Goal: Transaction & Acquisition: Purchase product/service

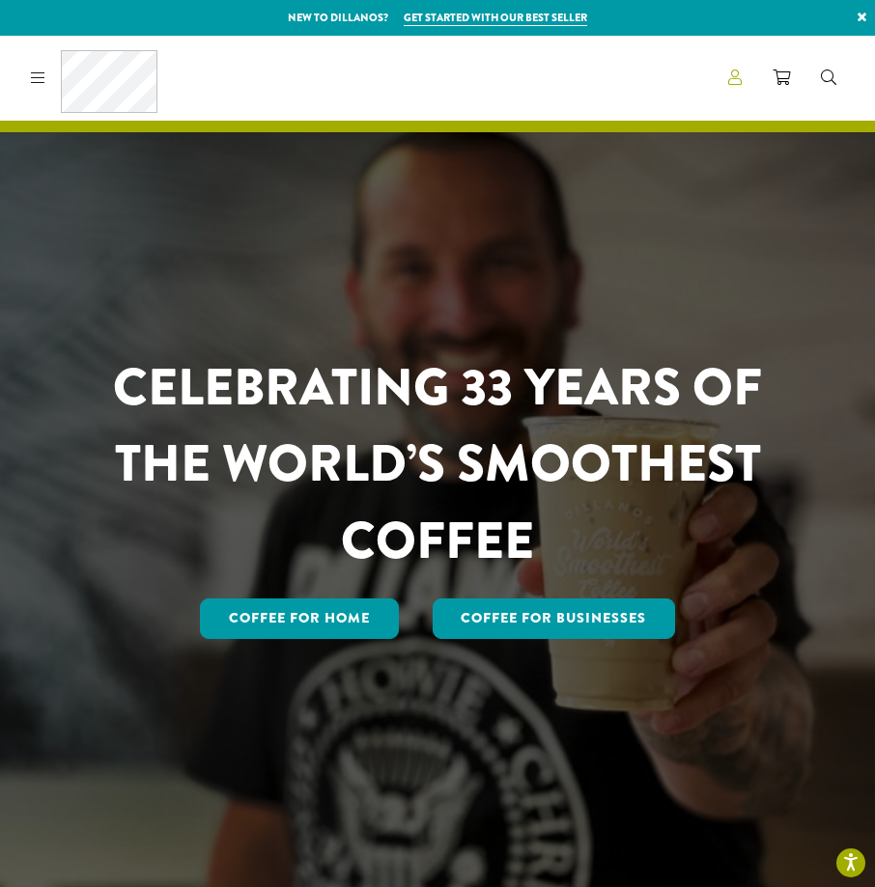
click at [729, 79] on icon at bounding box center [735, 77] width 14 height 15
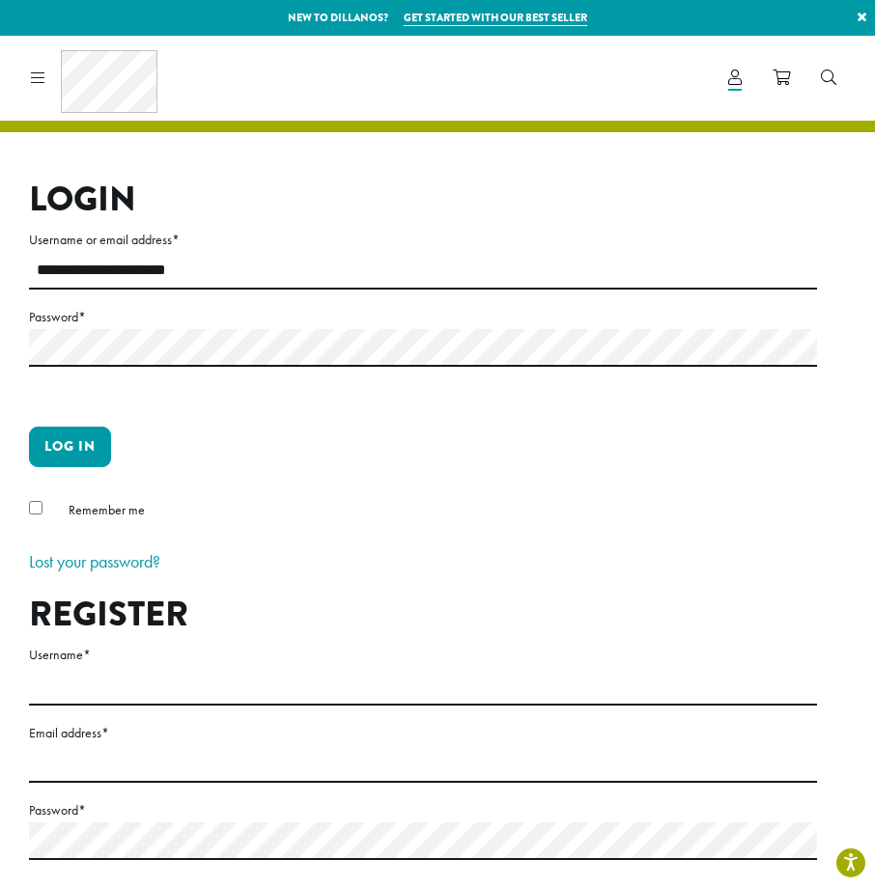
click at [112, 442] on p "Log in" at bounding box center [423, 455] width 788 height 56
click at [86, 445] on button "Log in" at bounding box center [70, 447] width 82 height 41
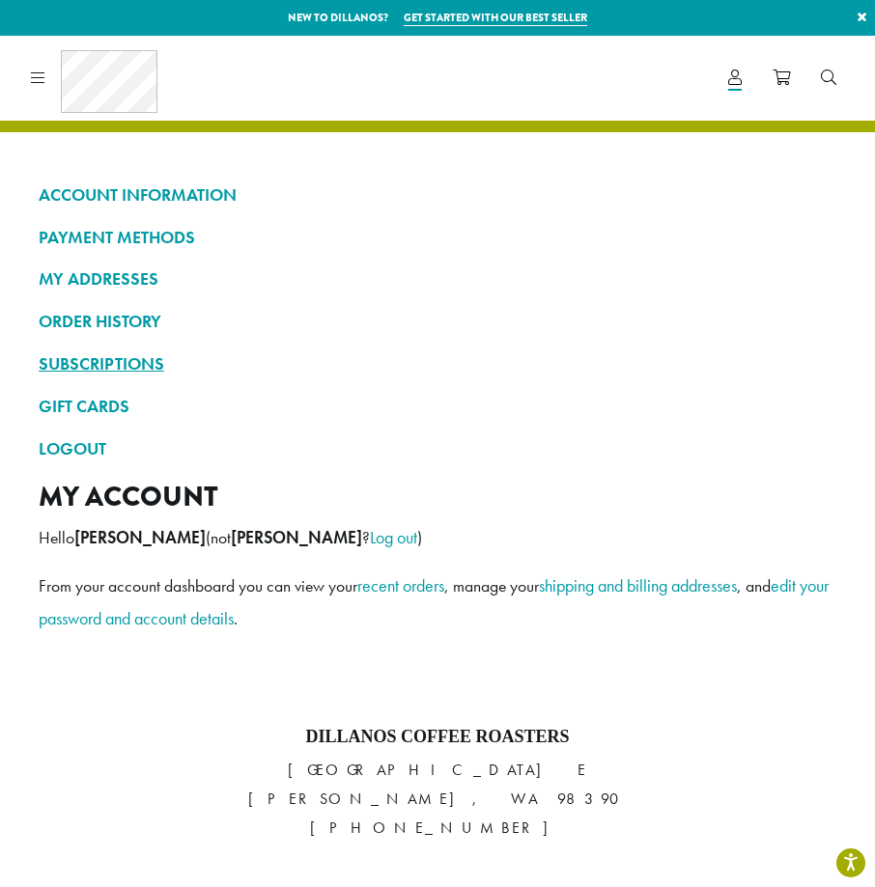
click at [520, 357] on link "SUBSCRIPTIONS" at bounding box center [438, 364] width 798 height 33
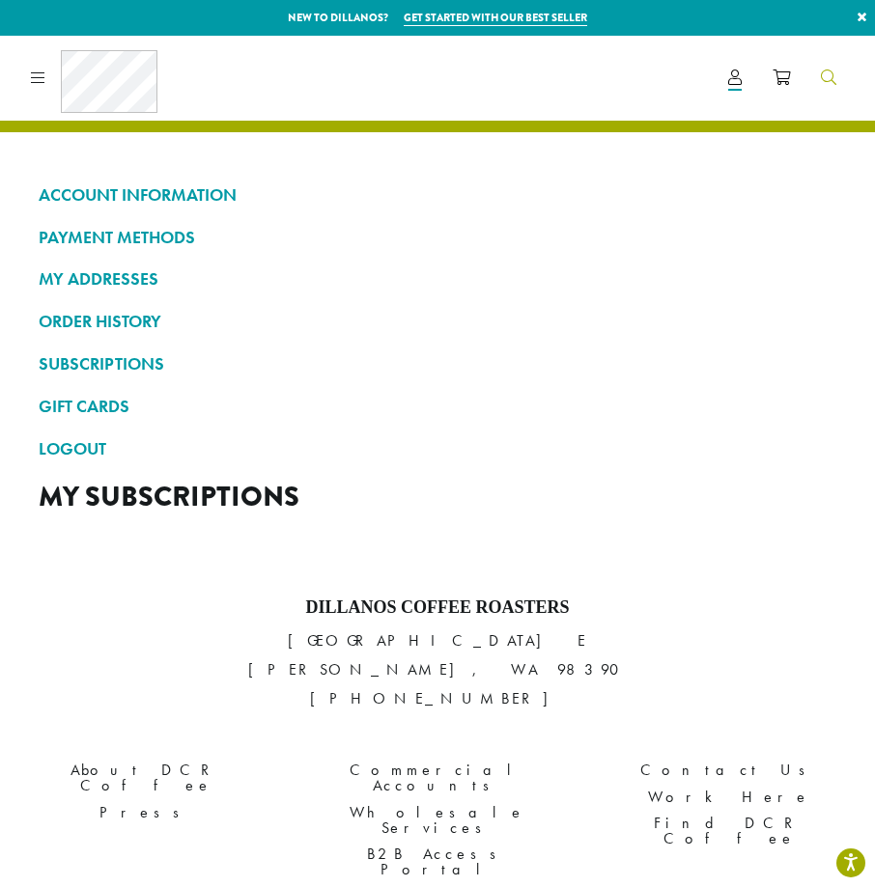
click at [833, 64] on link "Search" at bounding box center [828, 78] width 46 height 32
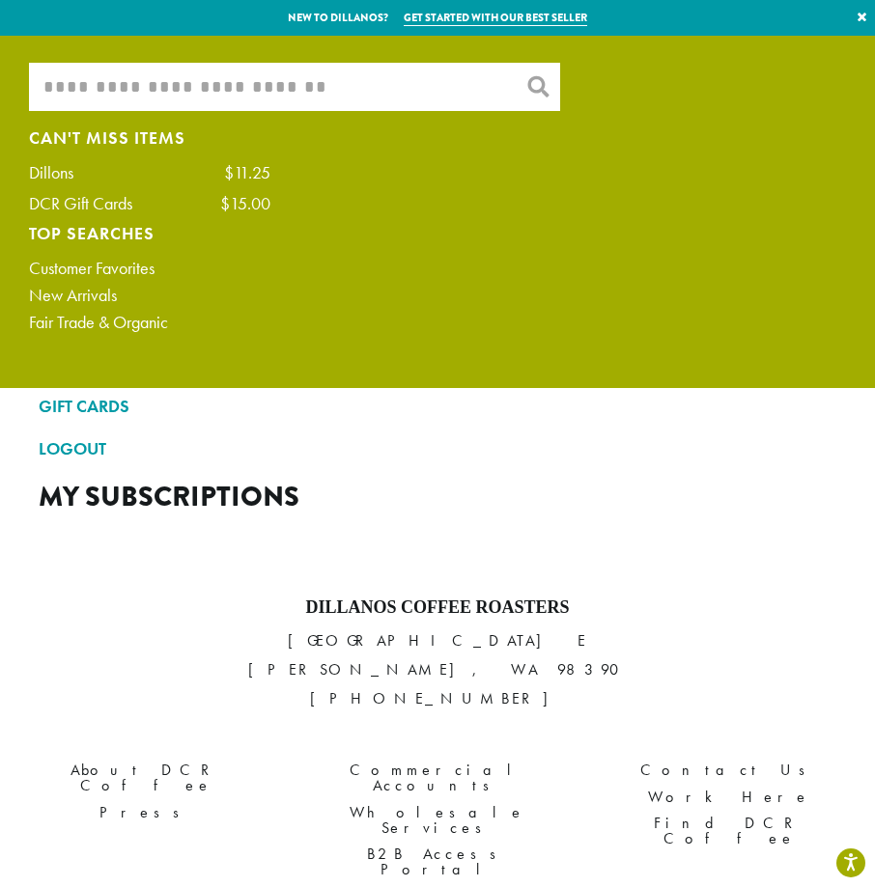
click at [255, 103] on input "What are you searching for?" at bounding box center [294, 87] width 531 height 48
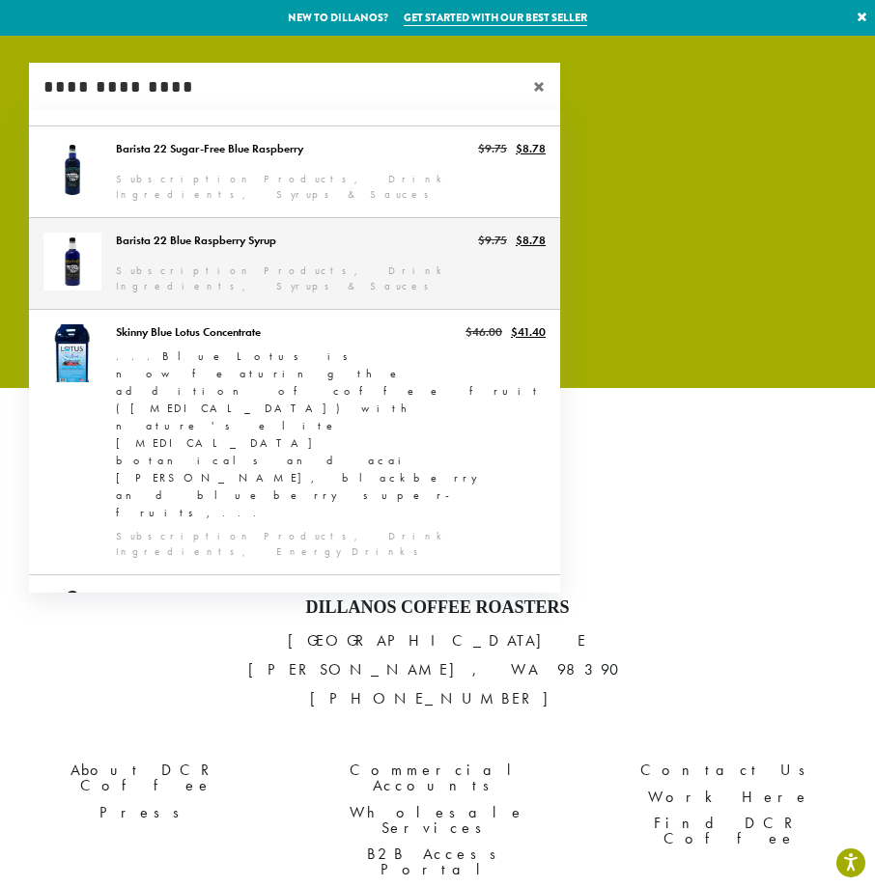
type input "**********"
click at [227, 232] on link "Barista 22 Blue Raspberry Syrup" at bounding box center [294, 263] width 531 height 91
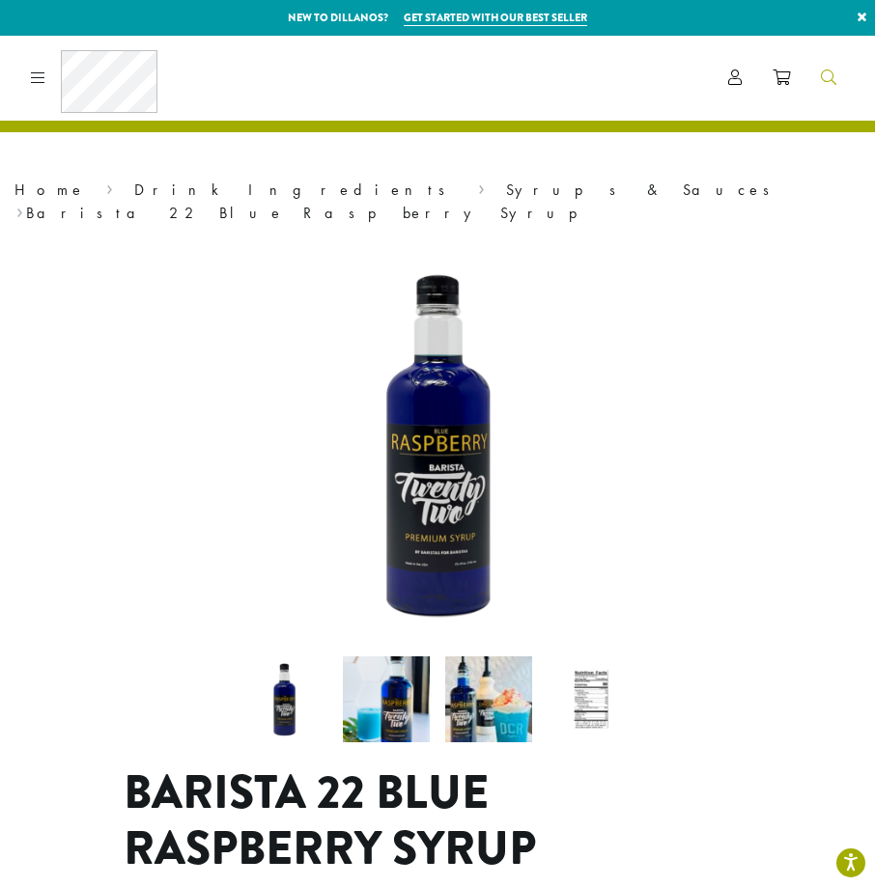
click at [840, 91] on link "Search" at bounding box center [828, 78] width 46 height 32
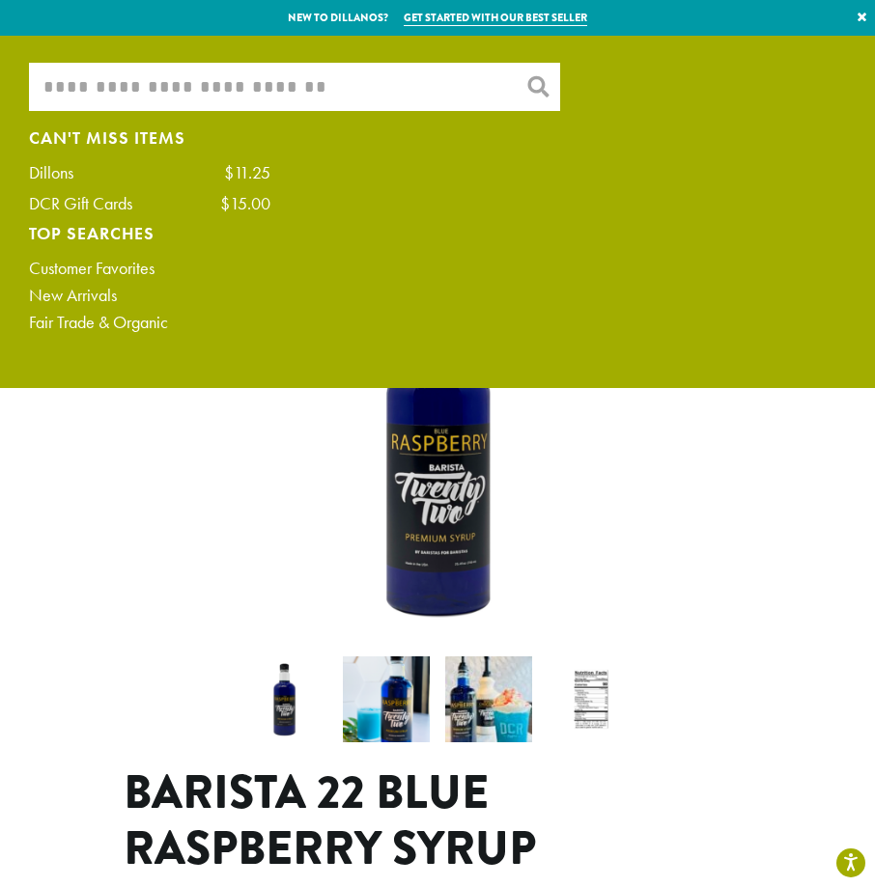
click at [301, 87] on input "What are you searching for?" at bounding box center [294, 87] width 531 height 48
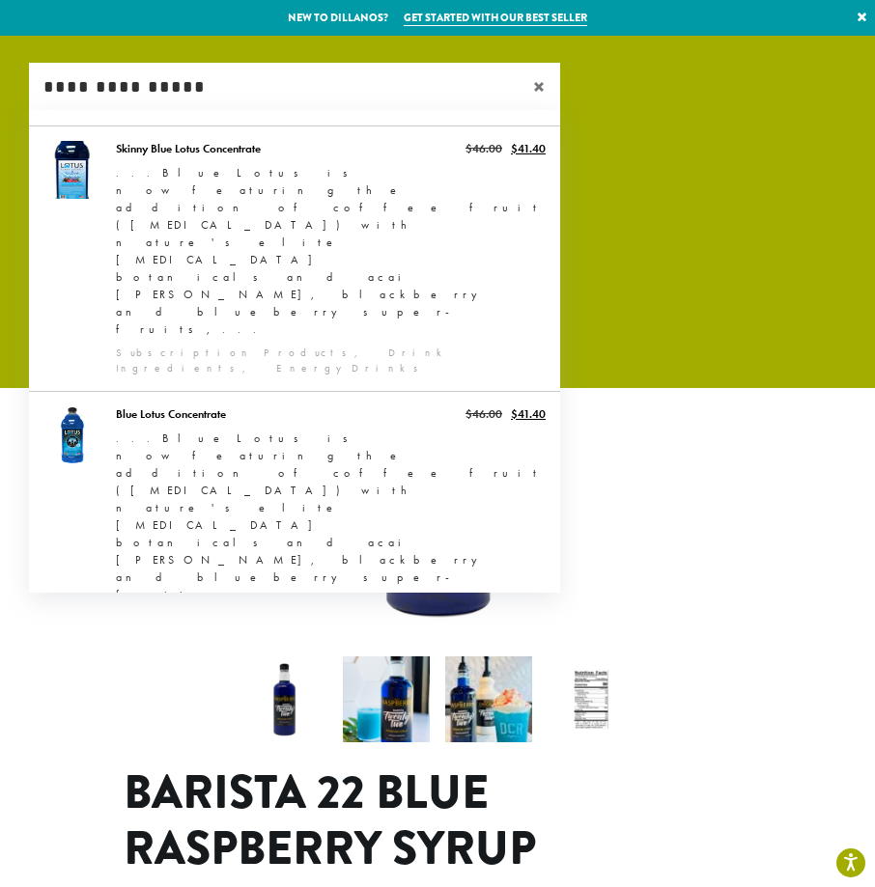
type input "**********"
click at [262, 765] on link "Barista 22 Sugar-Free Blue Raspberry" at bounding box center [294, 810] width 531 height 91
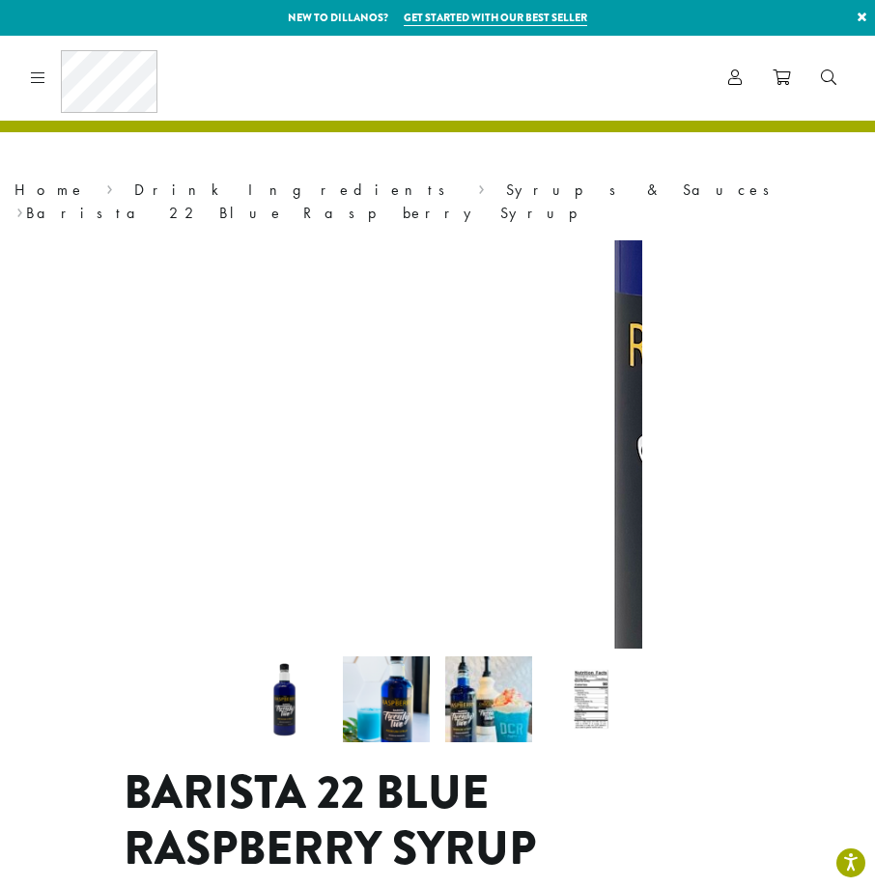
click at [262, 470] on img at bounding box center [760, 354] width 1159 height 1160
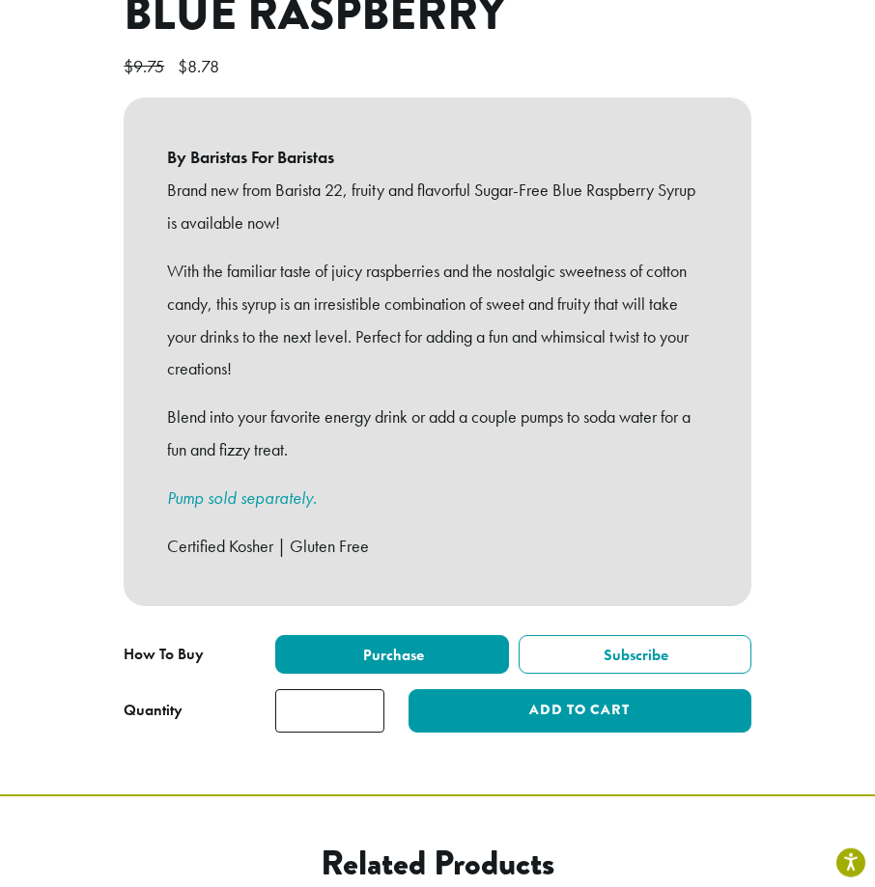
scroll to position [836, 0]
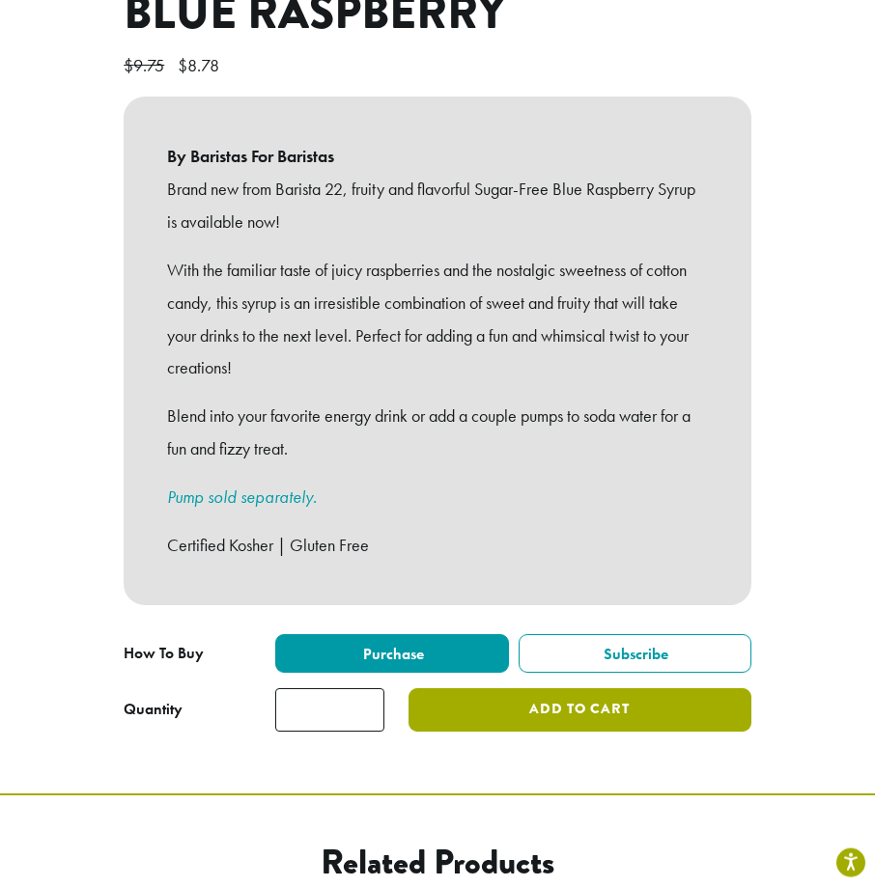
click at [488, 688] on button "Add to cart" at bounding box center [579, 709] width 343 height 43
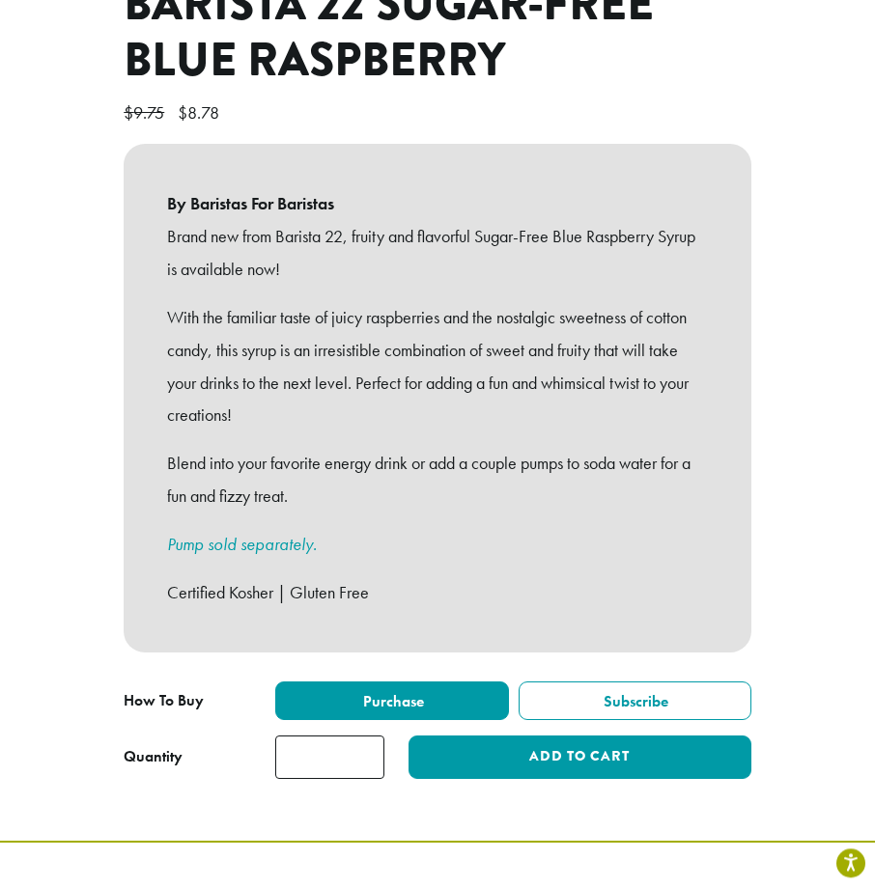
scroll to position [797, 0]
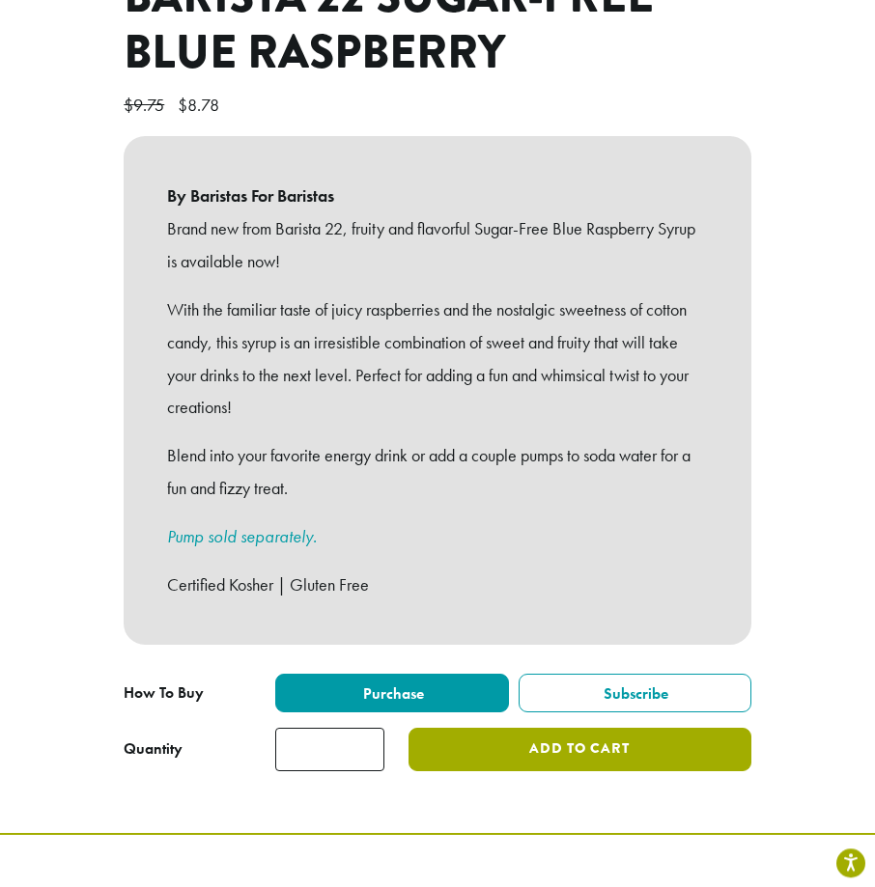
click at [475, 728] on button "Add to cart" at bounding box center [579, 749] width 343 height 43
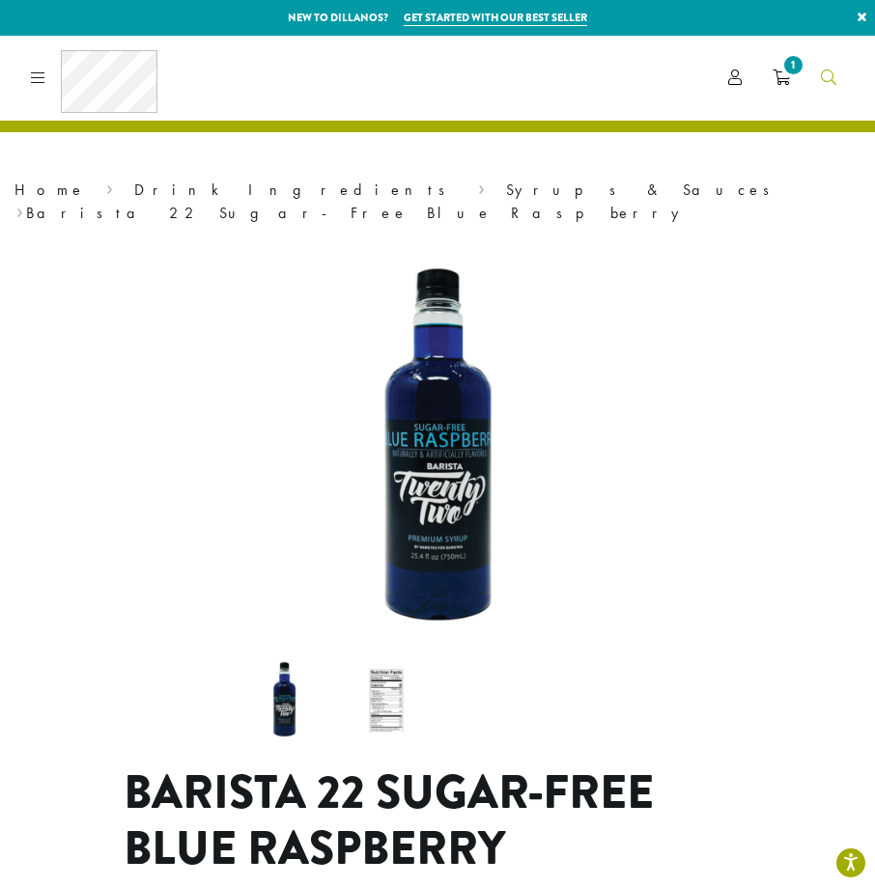
click at [829, 75] on icon "Search" at bounding box center [828, 77] width 15 height 15
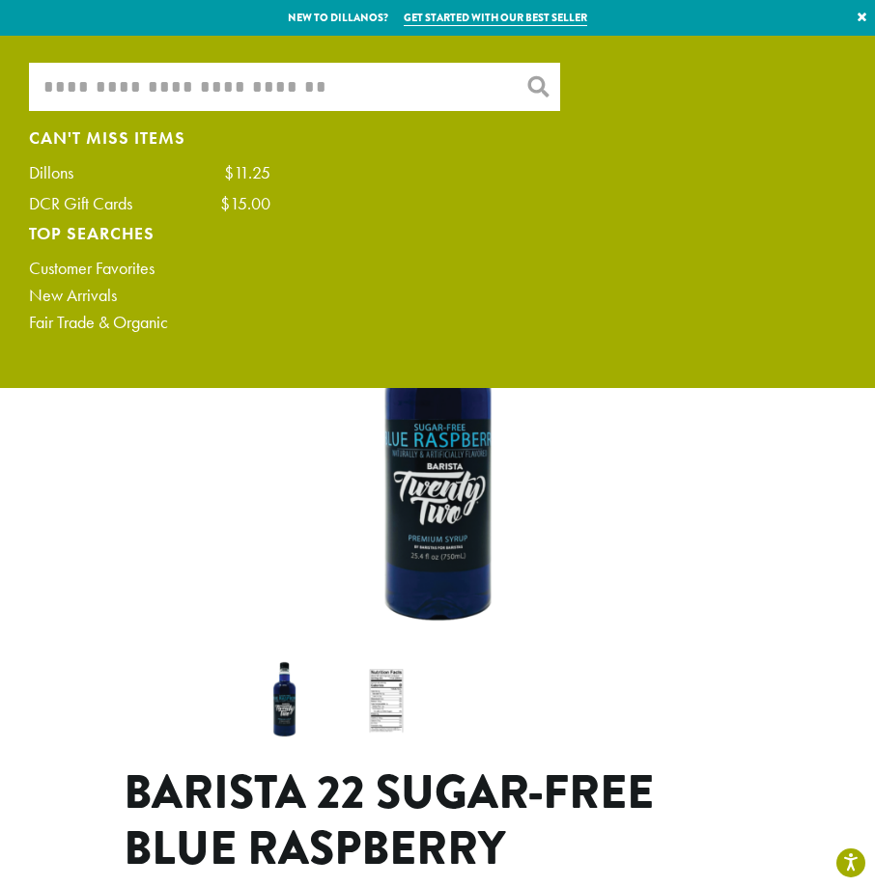
click at [207, 95] on input "What are you searching for?" at bounding box center [294, 87] width 531 height 48
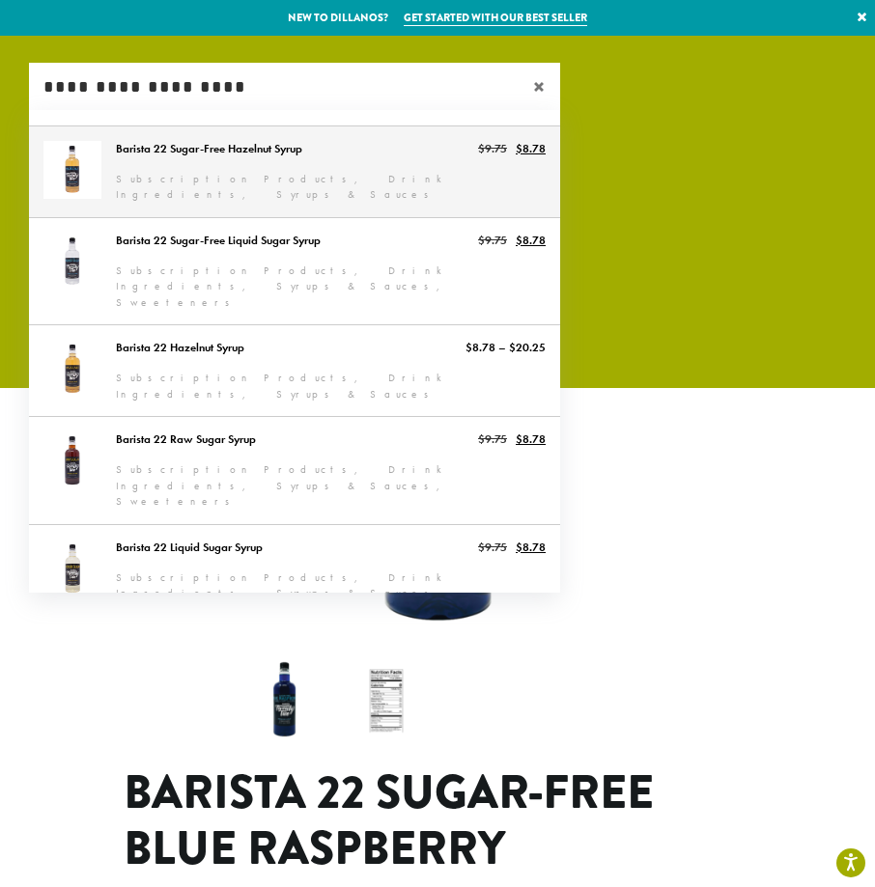
type input "**********"
click at [232, 159] on link "Barista 22 Sugar-Free Hazelnut Syrup" at bounding box center [294, 171] width 531 height 91
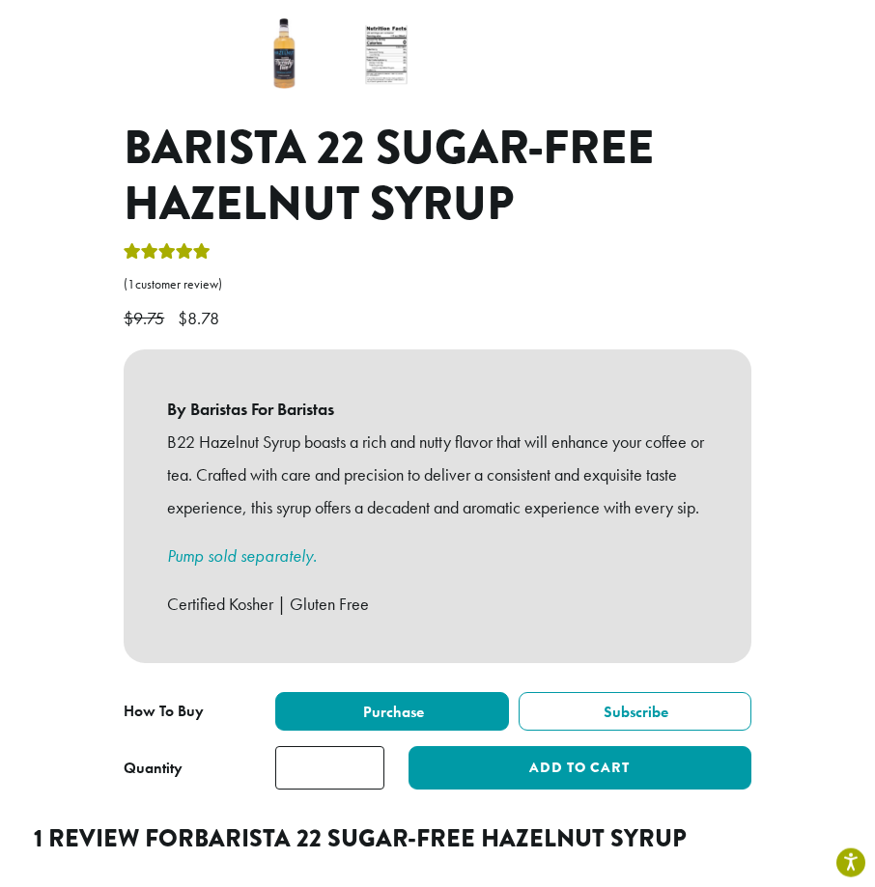
scroll to position [654, 0]
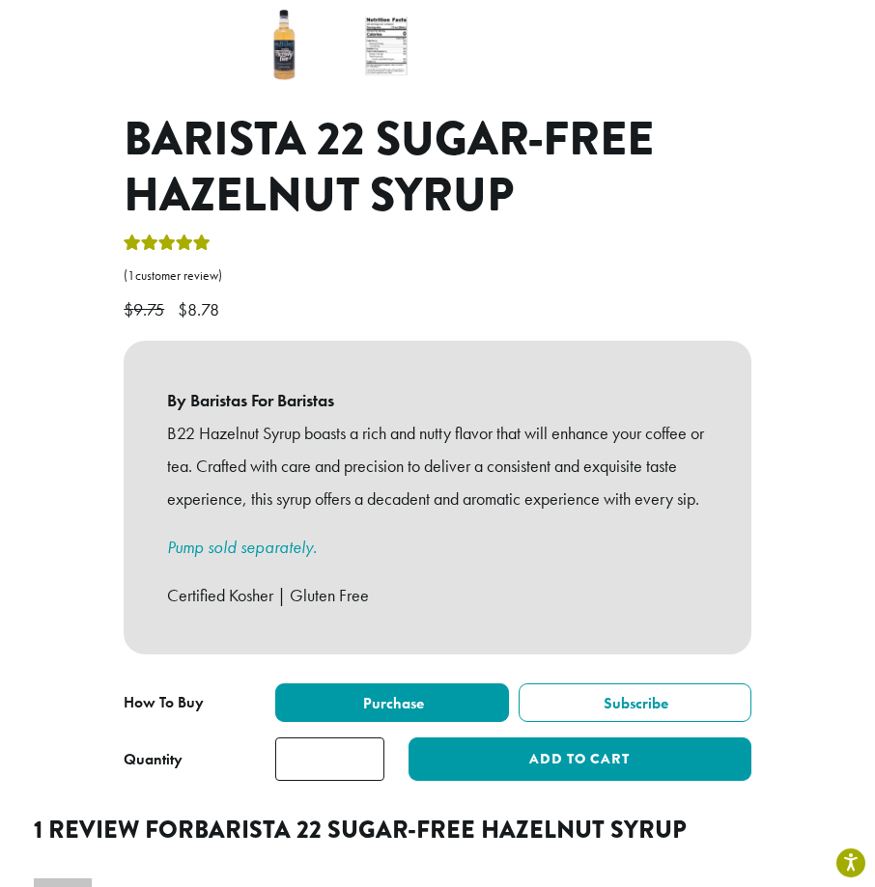
click at [354, 764] on input "*" at bounding box center [329, 759] width 109 height 43
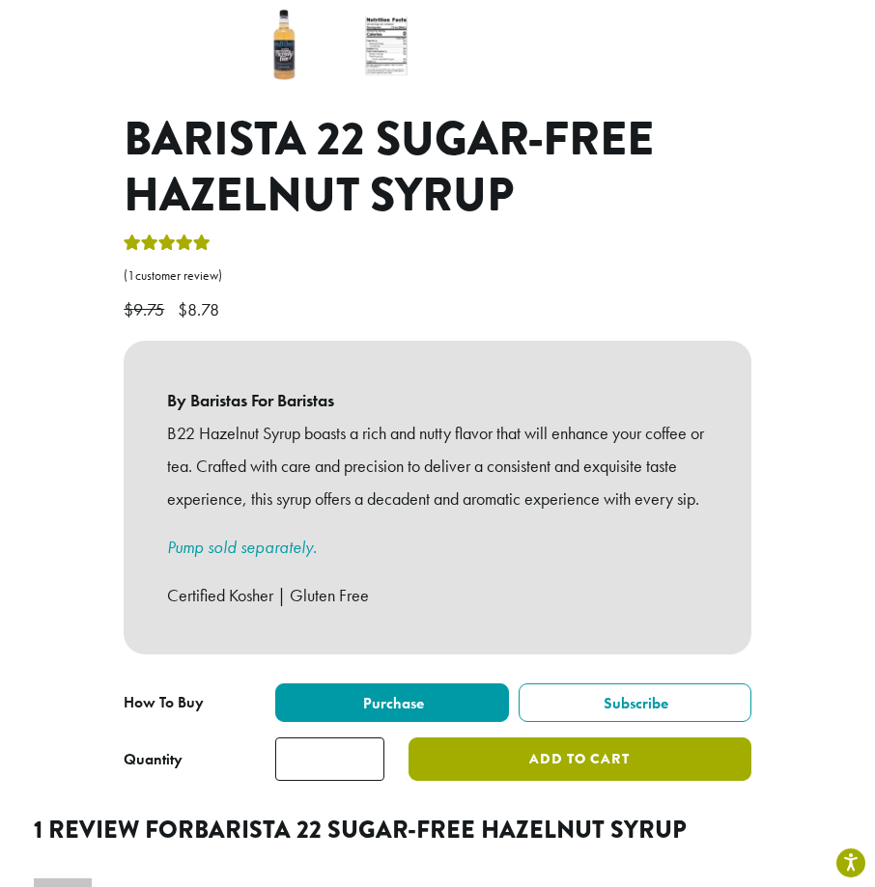
type input "*"
click at [535, 767] on button "Add to cart" at bounding box center [579, 759] width 343 height 43
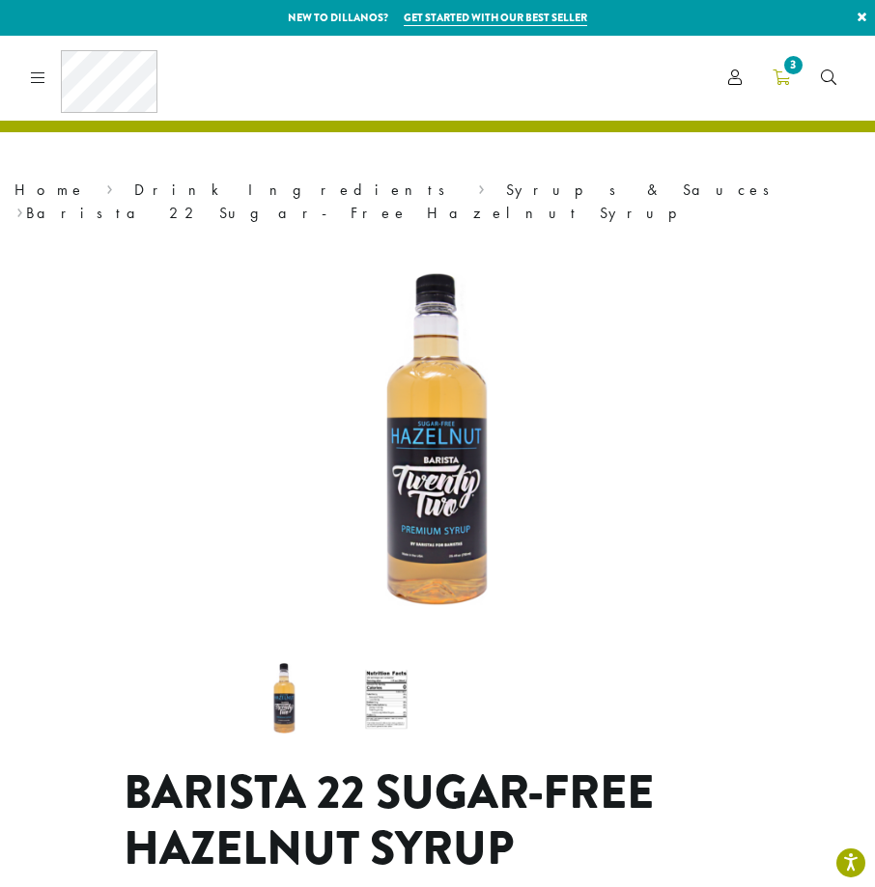
click at [792, 59] on span "3" at bounding box center [793, 65] width 26 height 26
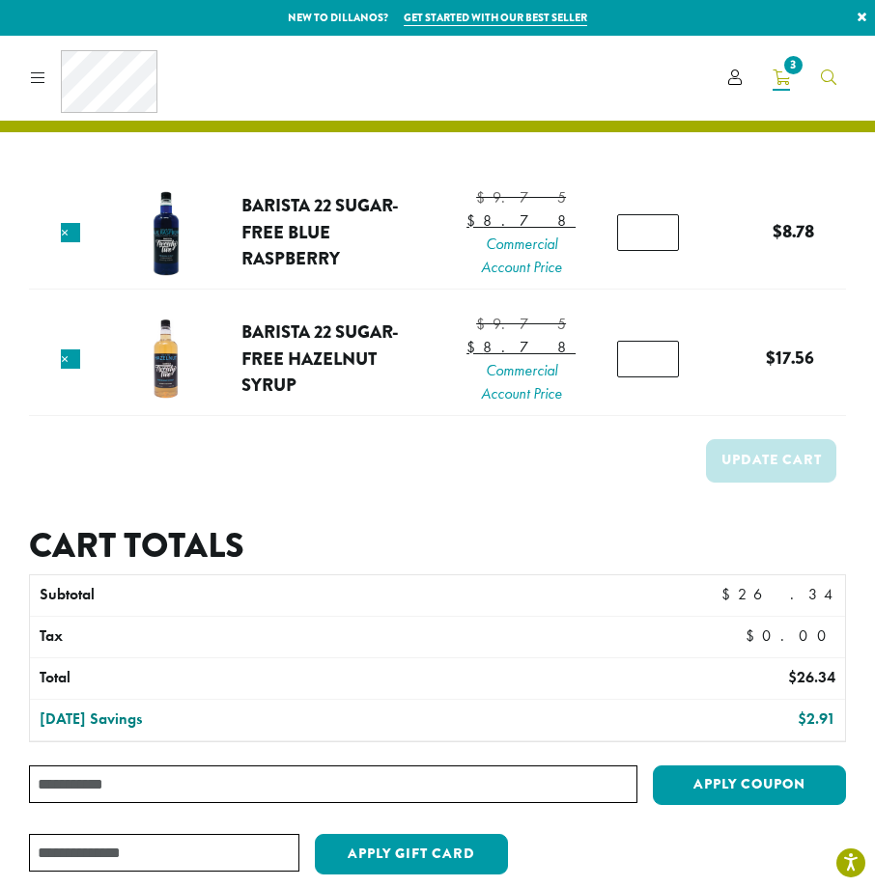
click at [827, 78] on icon "Search" at bounding box center [828, 77] width 15 height 15
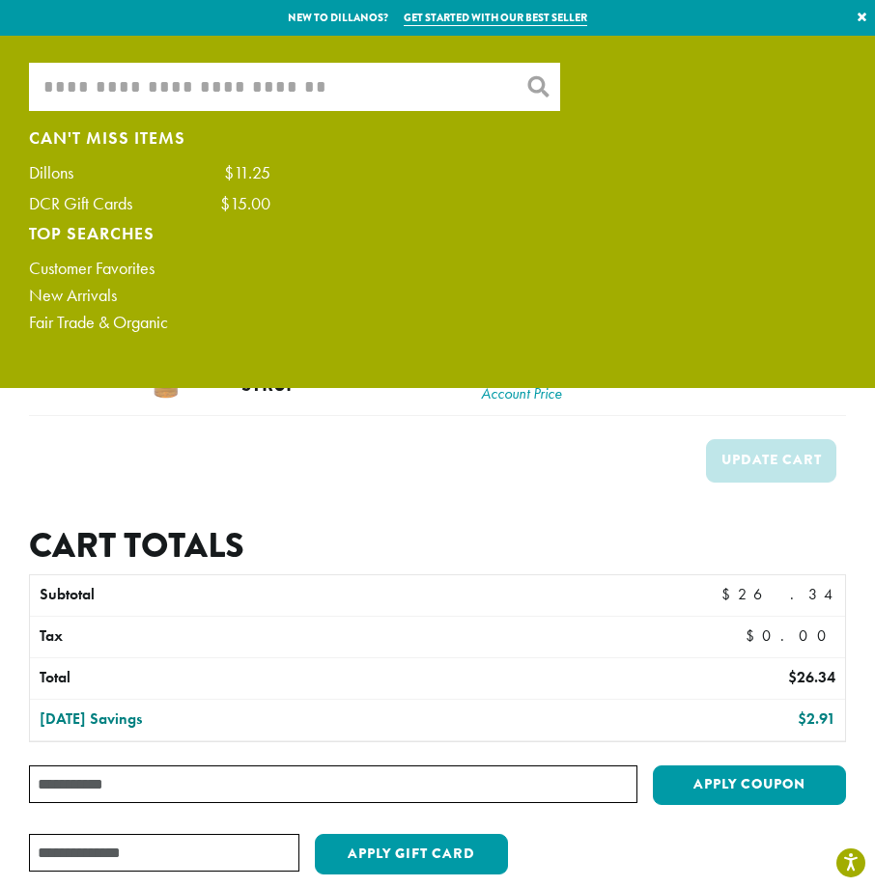
click at [432, 107] on input "What are you searching for?" at bounding box center [294, 87] width 531 height 48
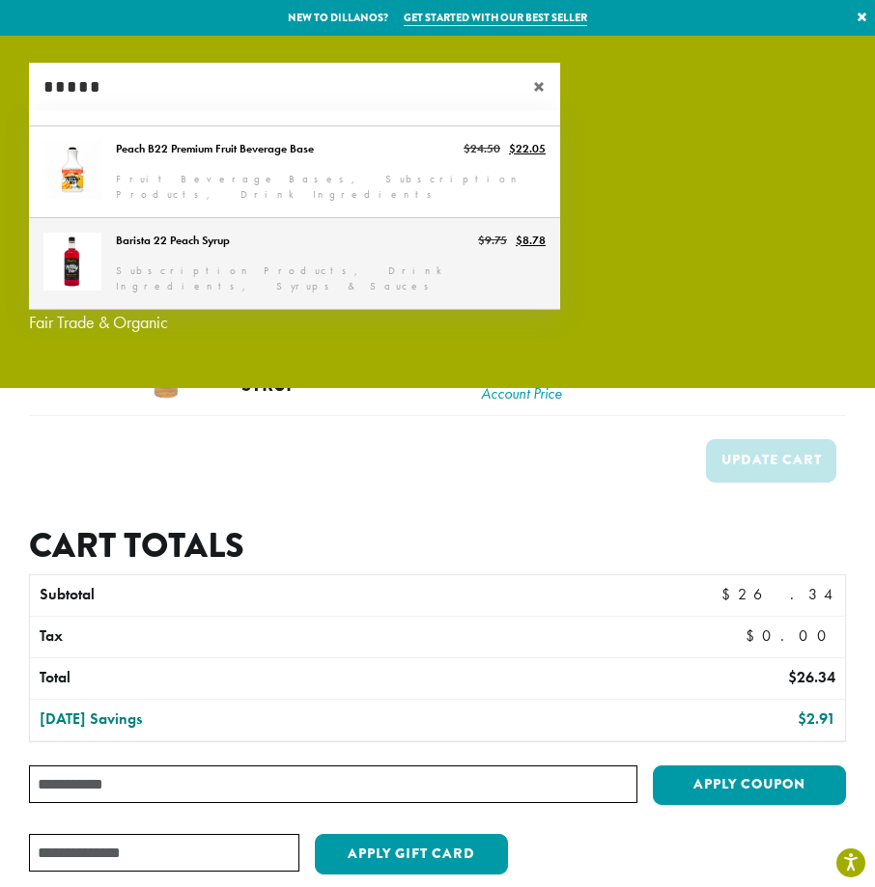
type input "*****"
click at [306, 250] on link "Barista 22 Peach Syrup" at bounding box center [294, 263] width 531 height 91
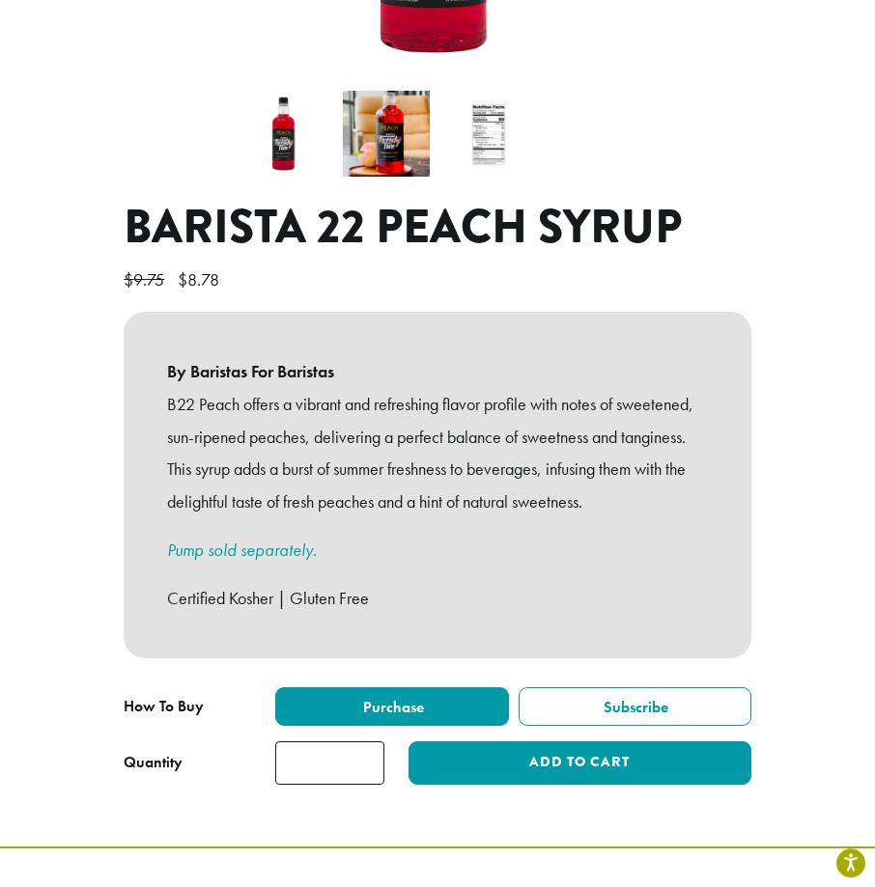
scroll to position [574, 0]
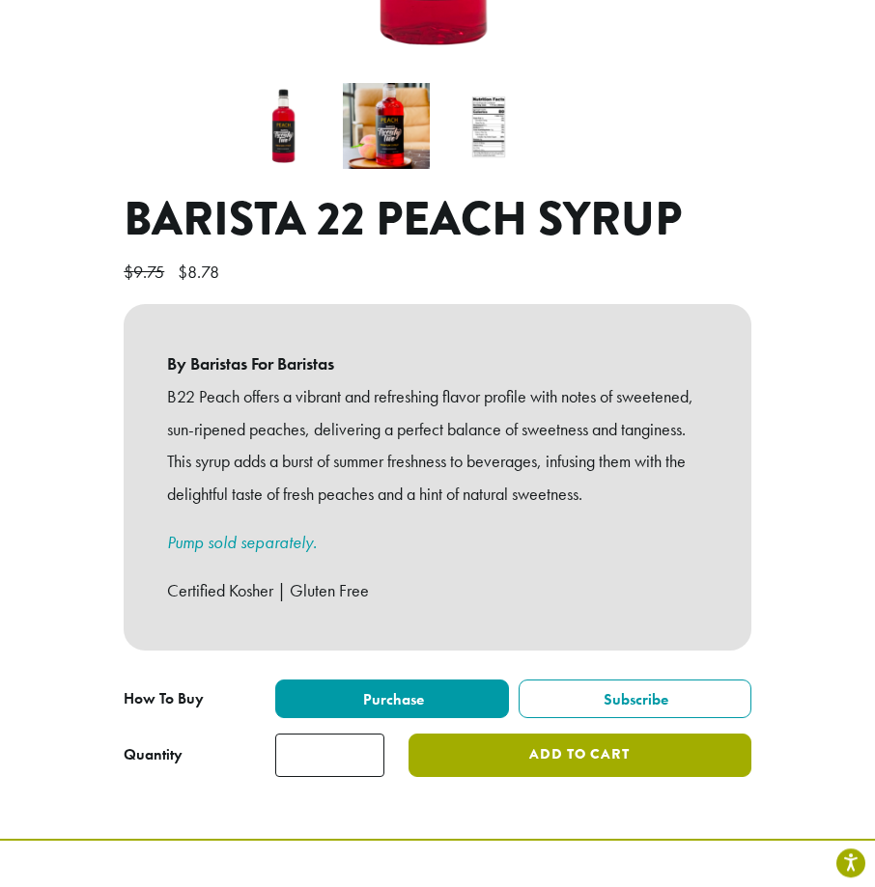
click at [446, 734] on button "Add to cart" at bounding box center [579, 755] width 343 height 43
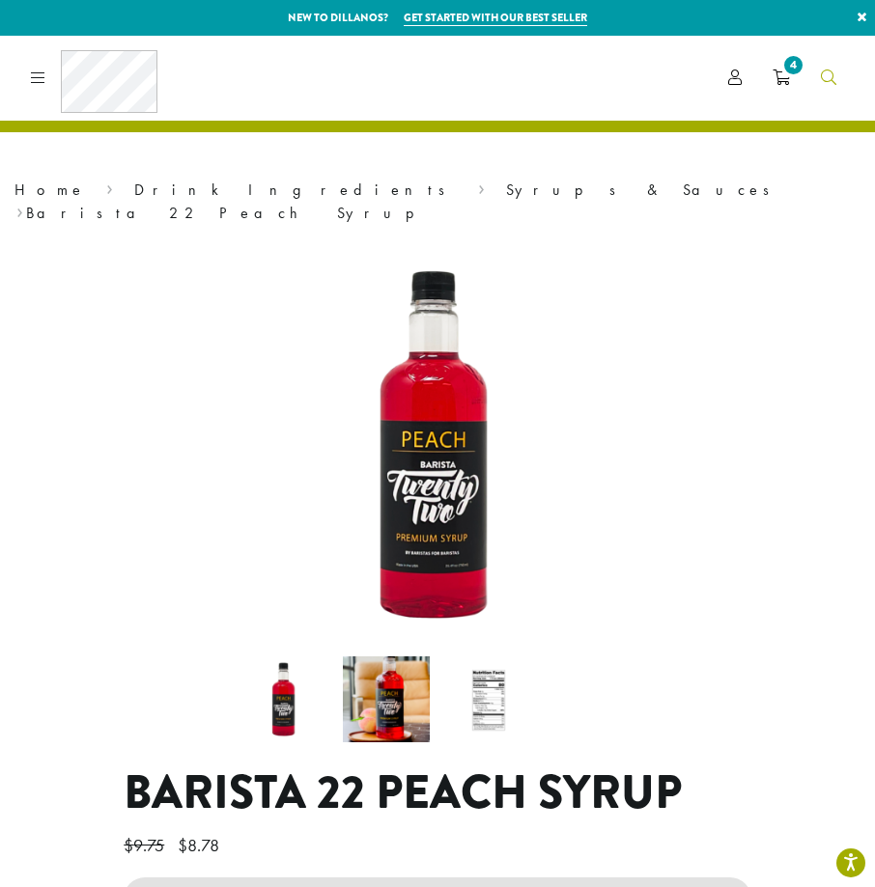
click at [815, 85] on link "Search" at bounding box center [828, 78] width 46 height 32
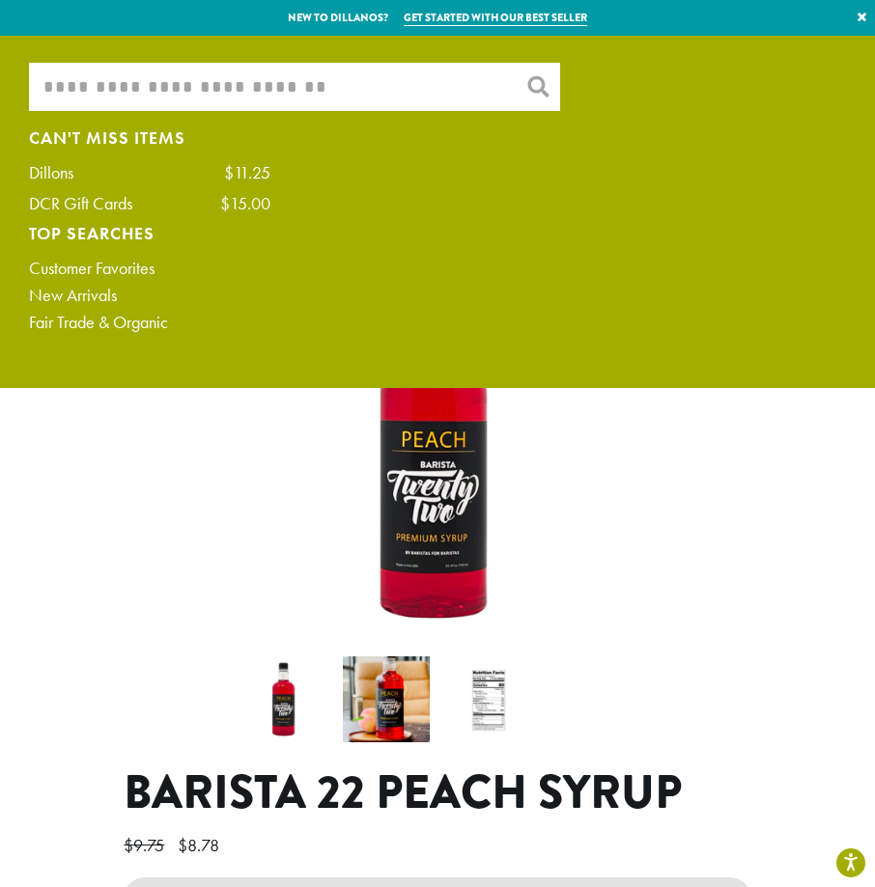
click at [201, 88] on input "What are you searching for?" at bounding box center [294, 87] width 531 height 48
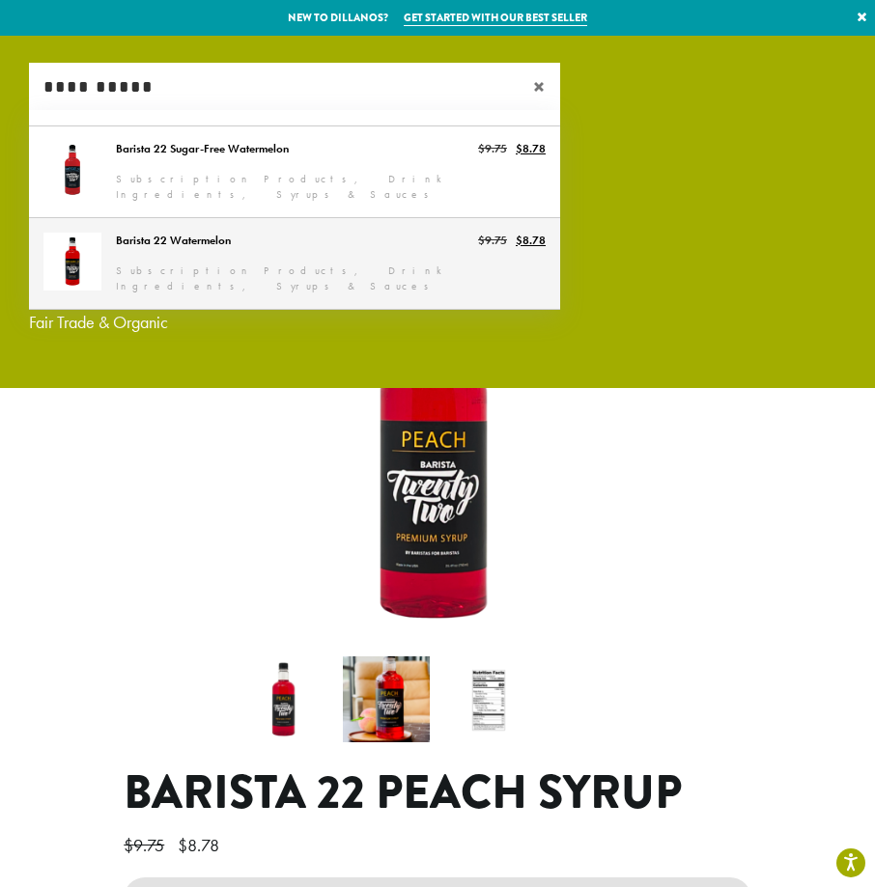
type input "**********"
click at [204, 255] on link "Barista 22 Watermelon" at bounding box center [294, 263] width 531 height 91
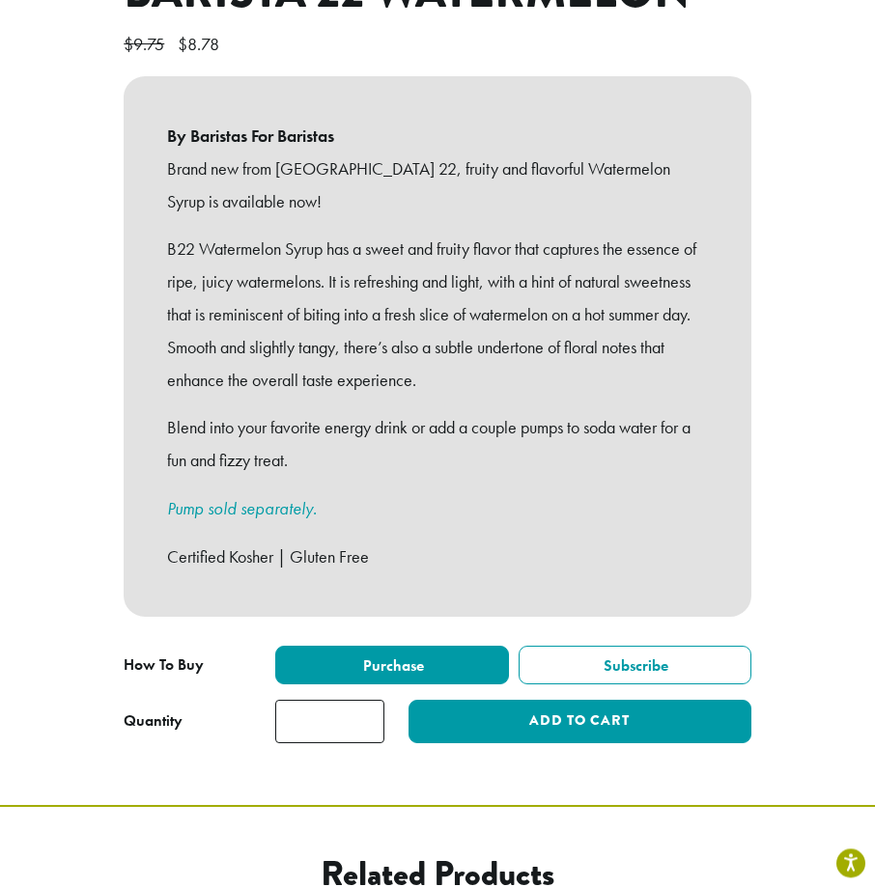
scroll to position [802, 0]
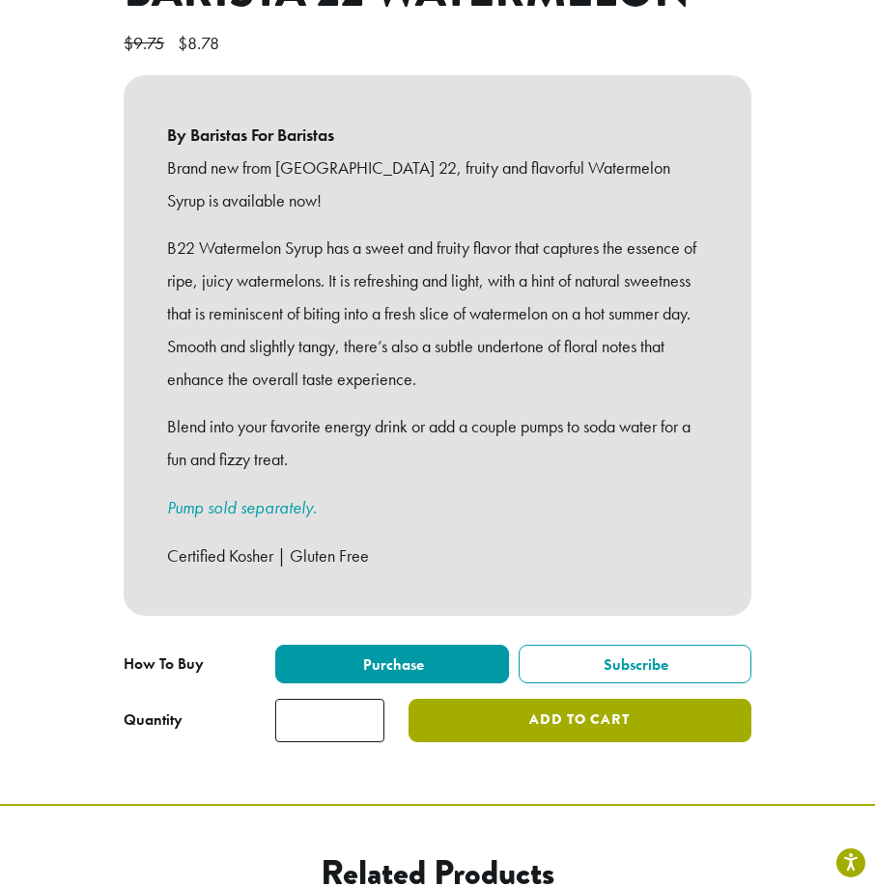
drag, startPoint x: 464, startPoint y: 697, endPoint x: 475, endPoint y: 524, distance: 173.2
click at [475, 524] on div "**********" at bounding box center [437, 360] width 657 height 794
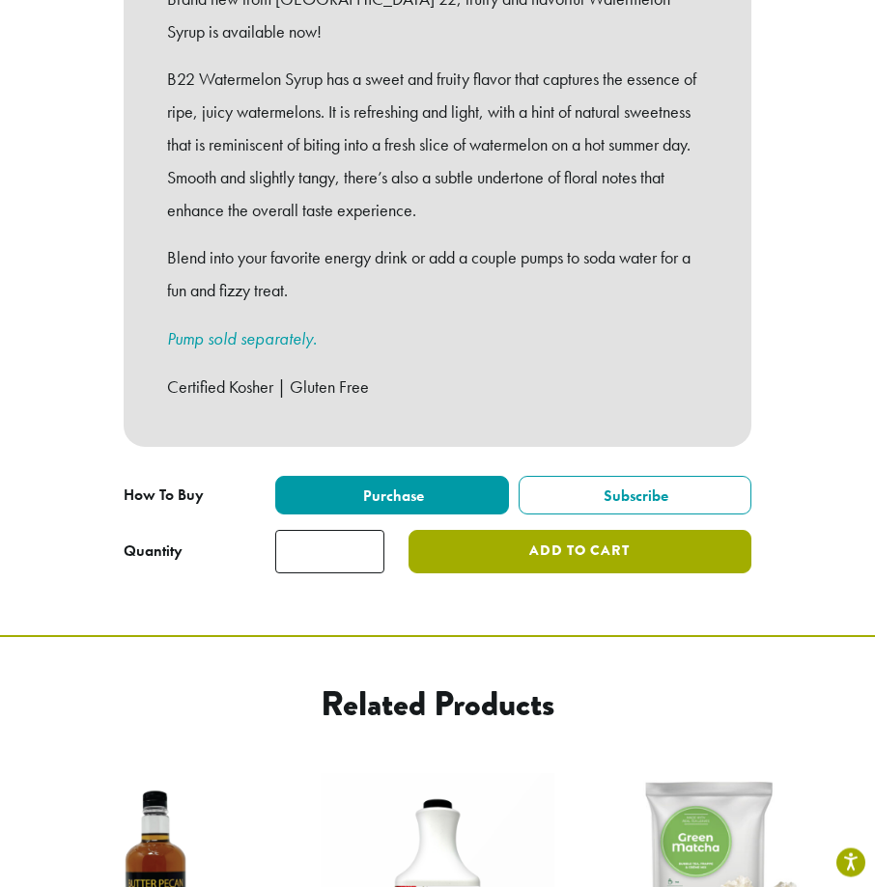
scroll to position [1428, 0]
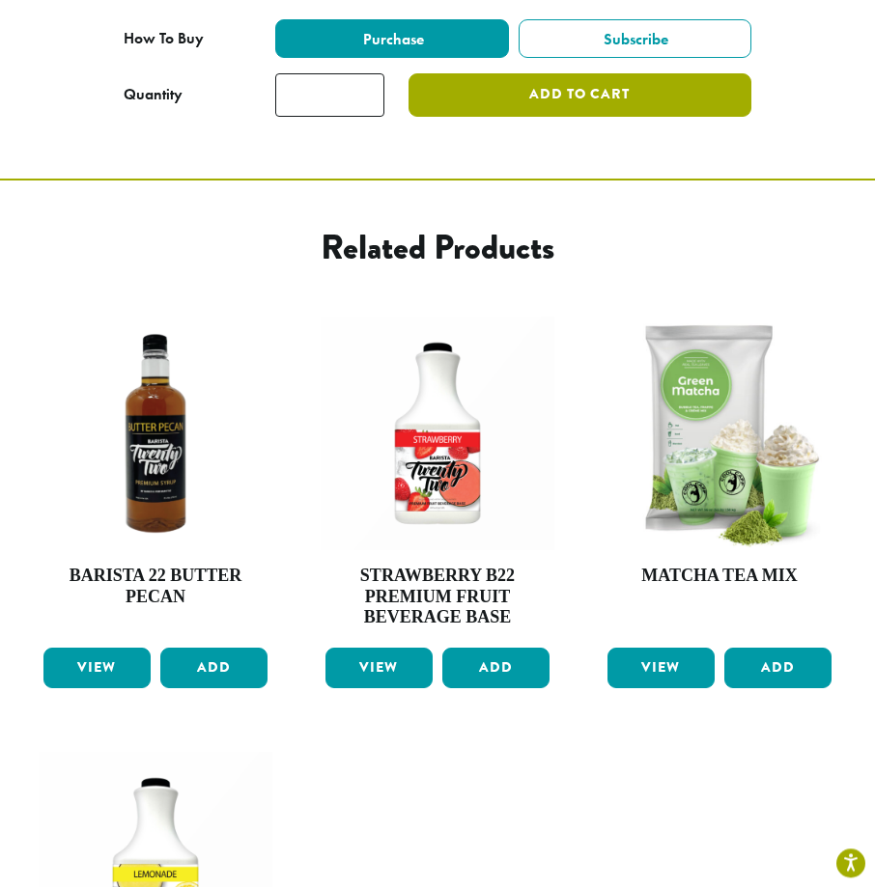
click at [582, 73] on button "Add to cart" at bounding box center [579, 94] width 343 height 43
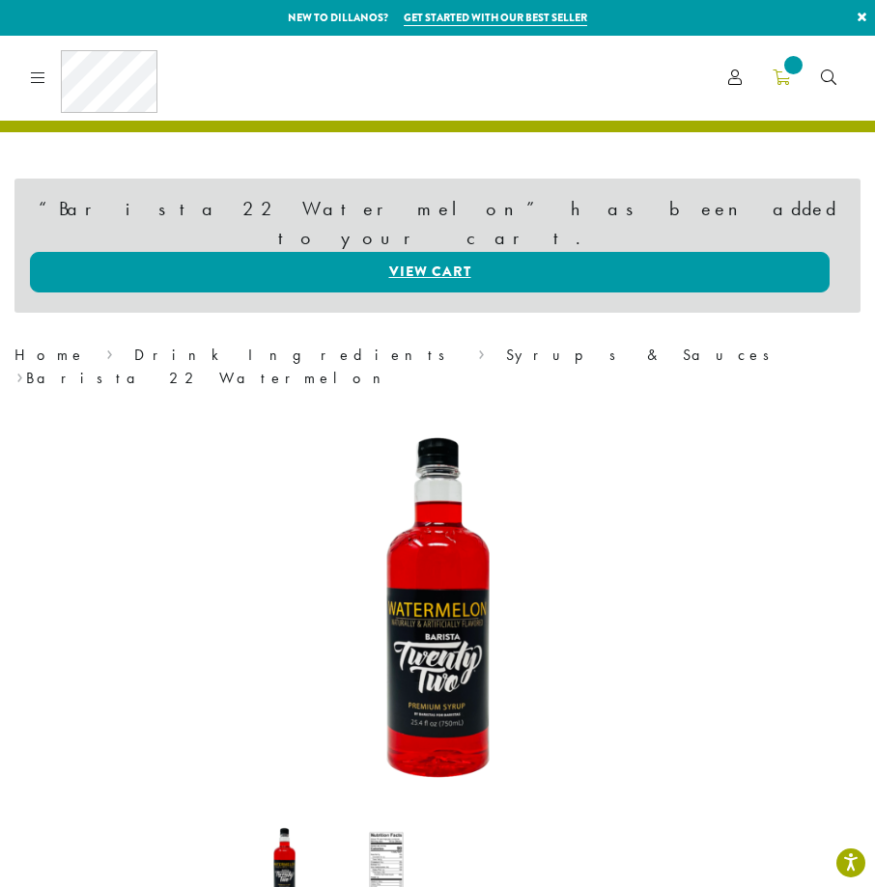
click at [776, 78] on icon at bounding box center [780, 77] width 17 height 15
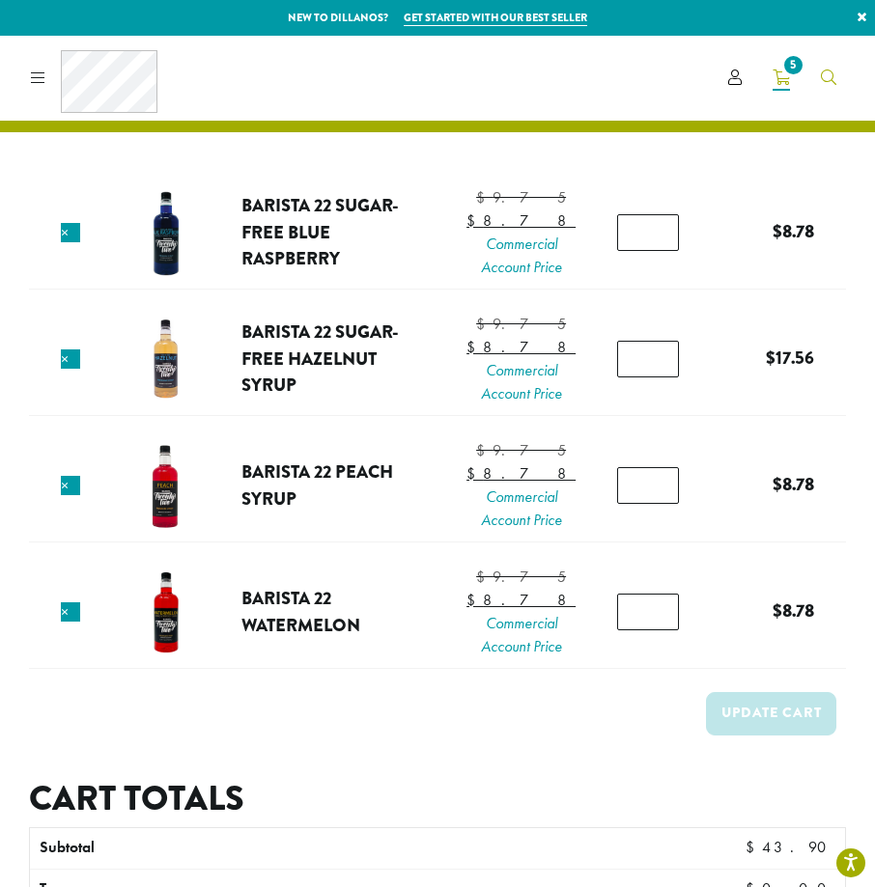
click at [831, 88] on span "Search" at bounding box center [828, 79] width 15 height 24
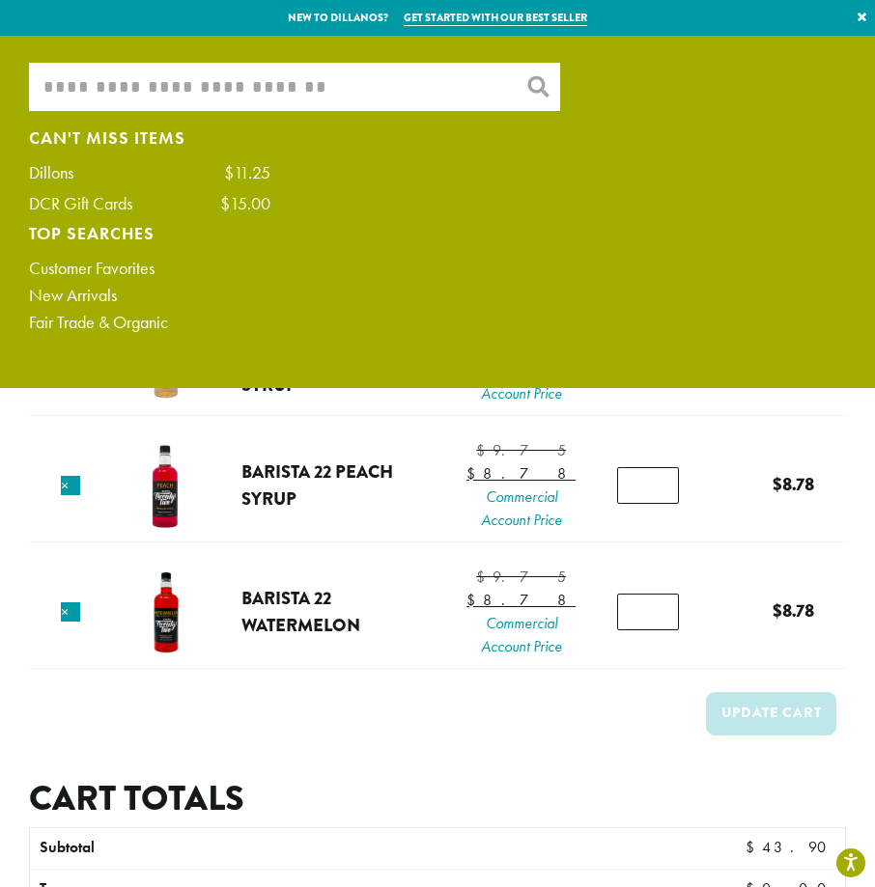
click at [215, 69] on input "What are you searching for?" at bounding box center [294, 87] width 531 height 48
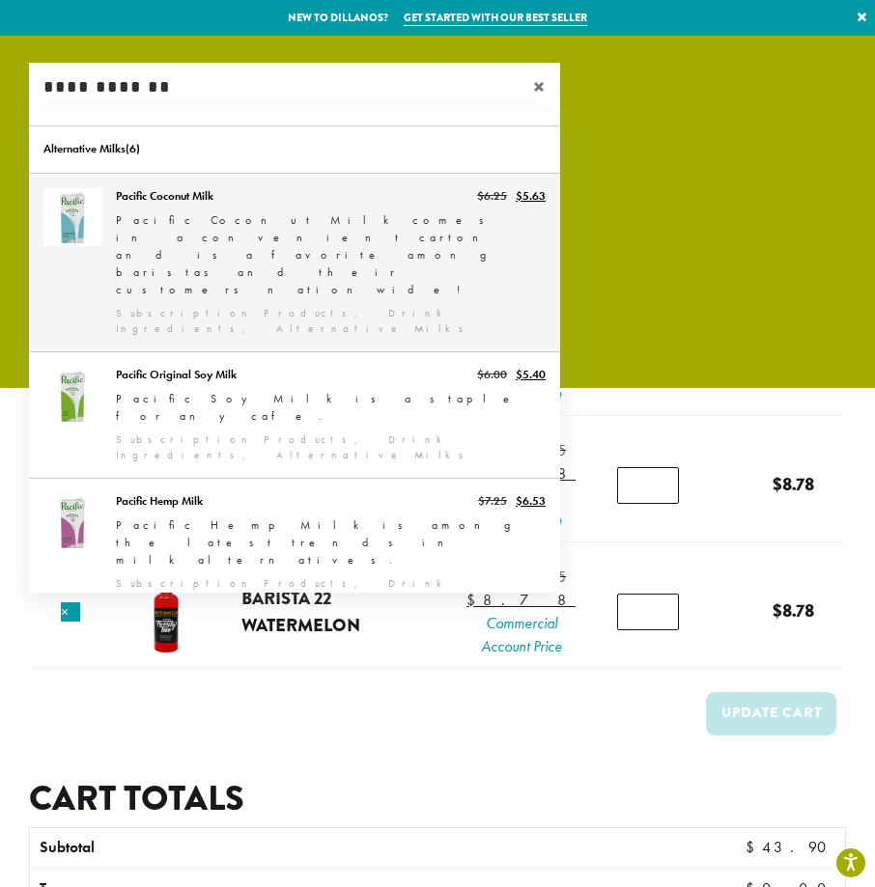
type input "**********"
click at [177, 226] on link "Pacific Coconut Milk" at bounding box center [294, 263] width 531 height 178
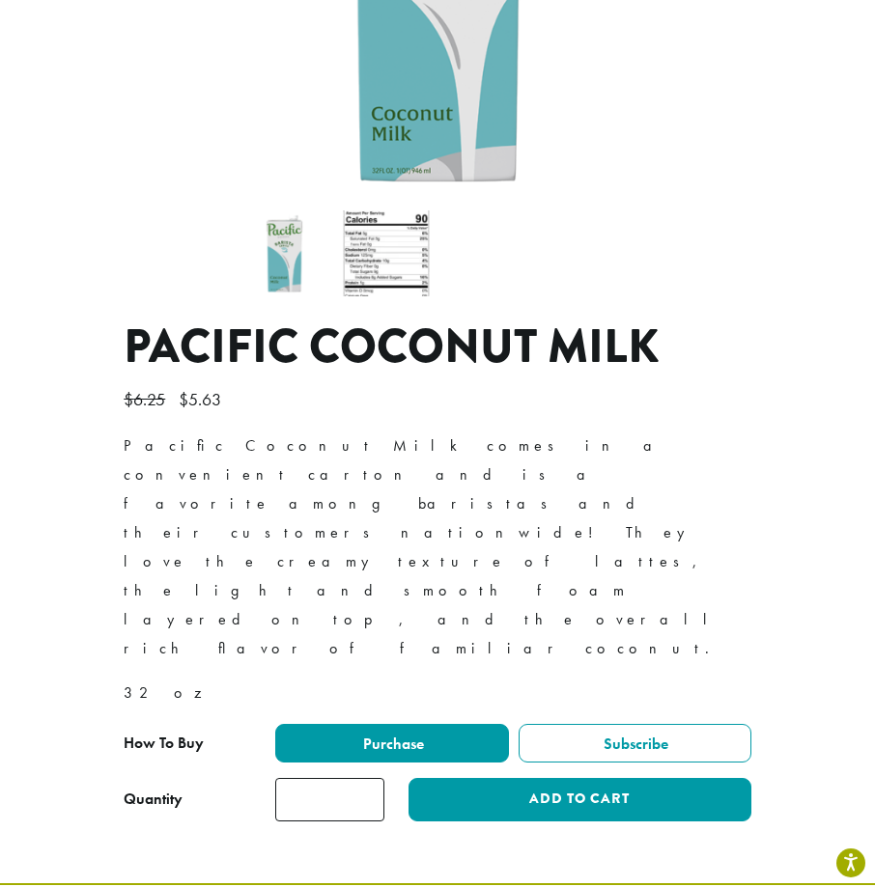
scroll to position [660, 0]
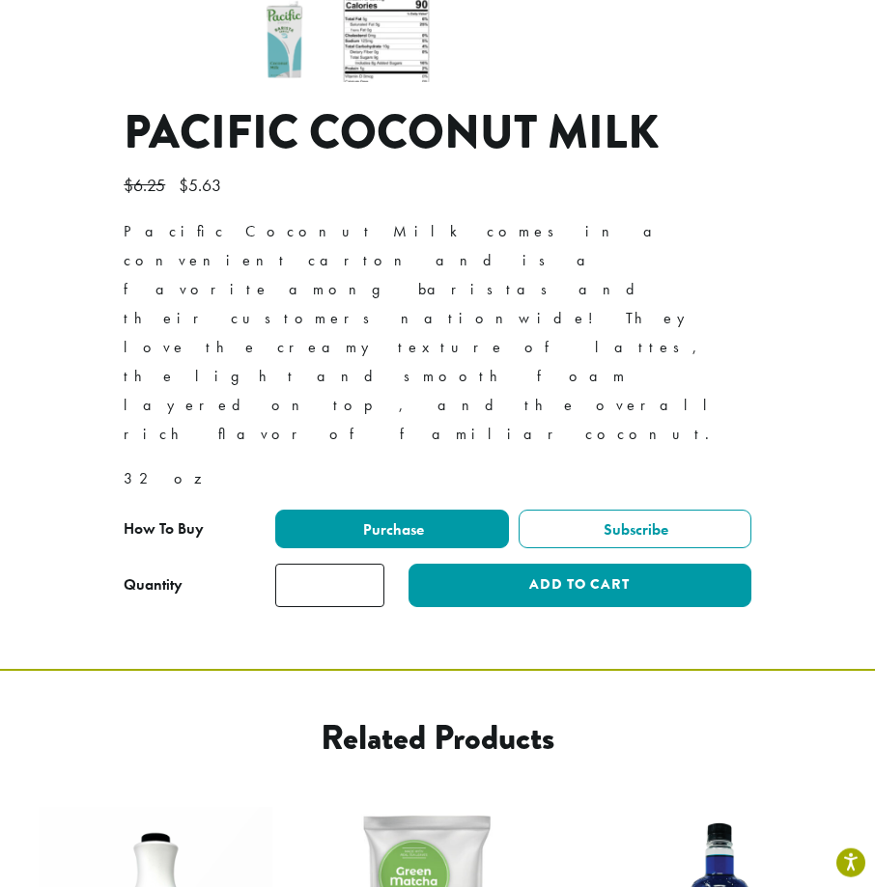
click at [333, 564] on input "*" at bounding box center [329, 585] width 109 height 43
type input "*"
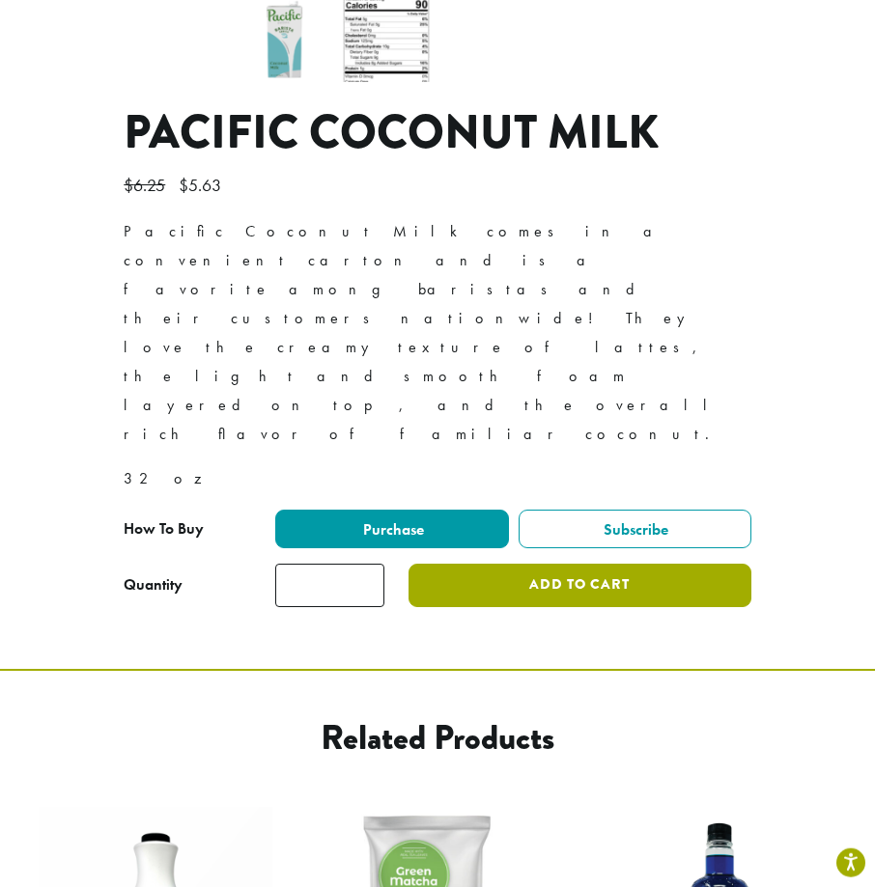
type input "*"
click at [495, 564] on button "Add to cart" at bounding box center [579, 585] width 343 height 43
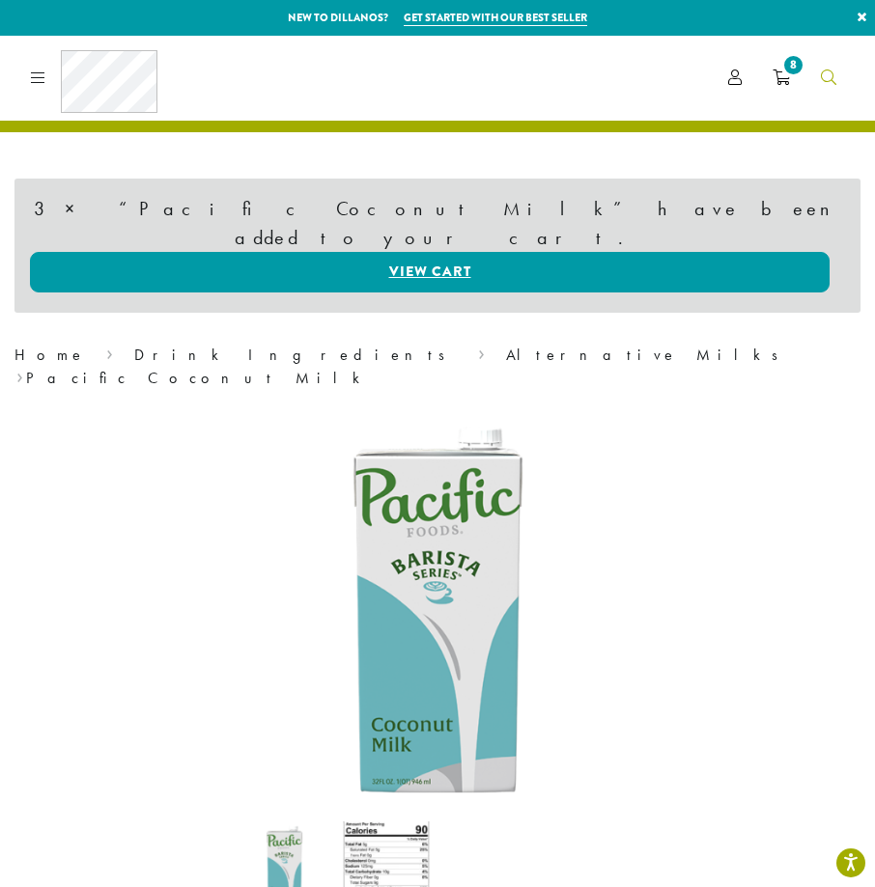
click at [838, 70] on link "Search" at bounding box center [828, 78] width 46 height 32
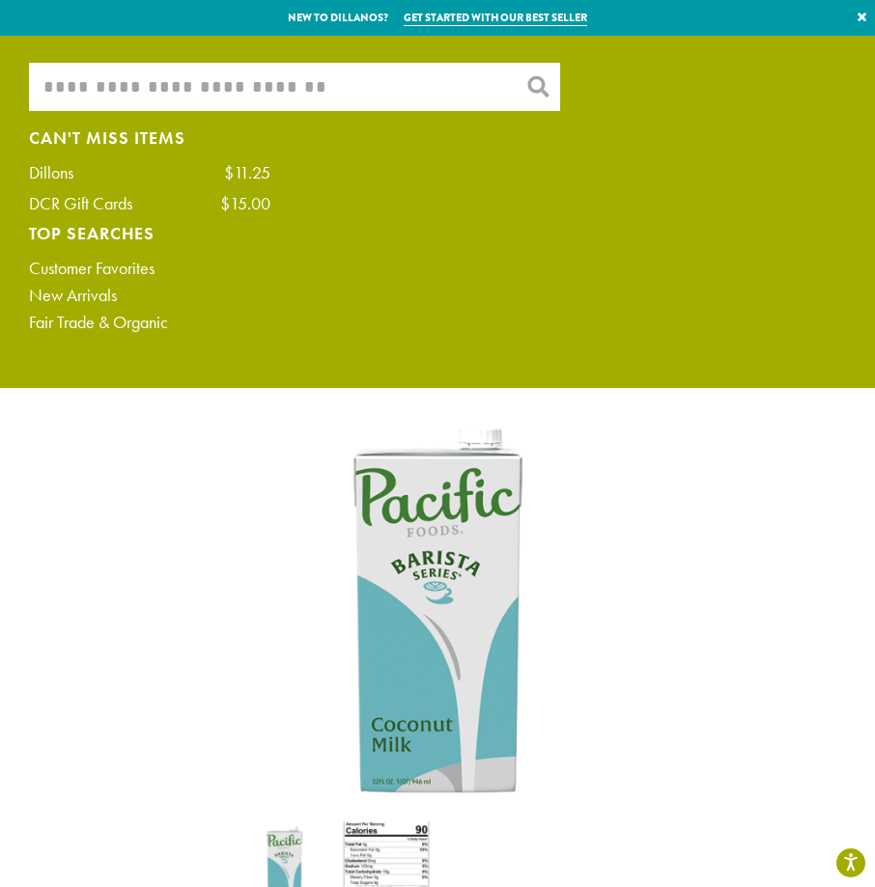
click at [394, 87] on input "What are you searching for?" at bounding box center [294, 87] width 531 height 48
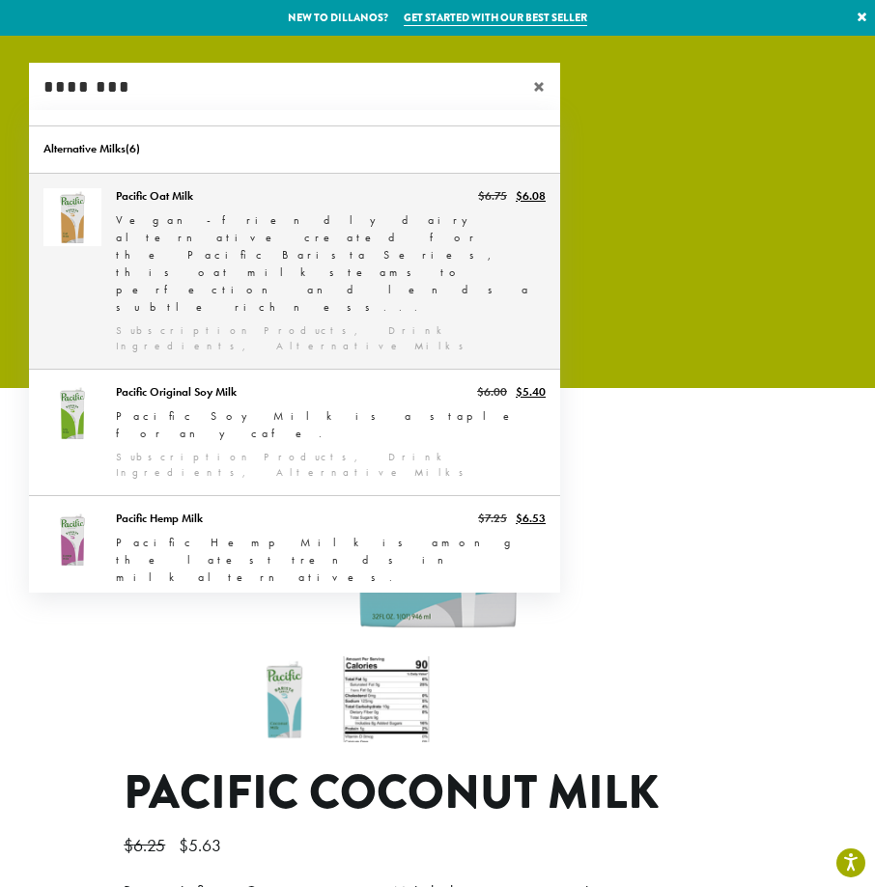
type input "********"
click at [255, 243] on link "Pacific Oat Milk" at bounding box center [294, 271] width 531 height 195
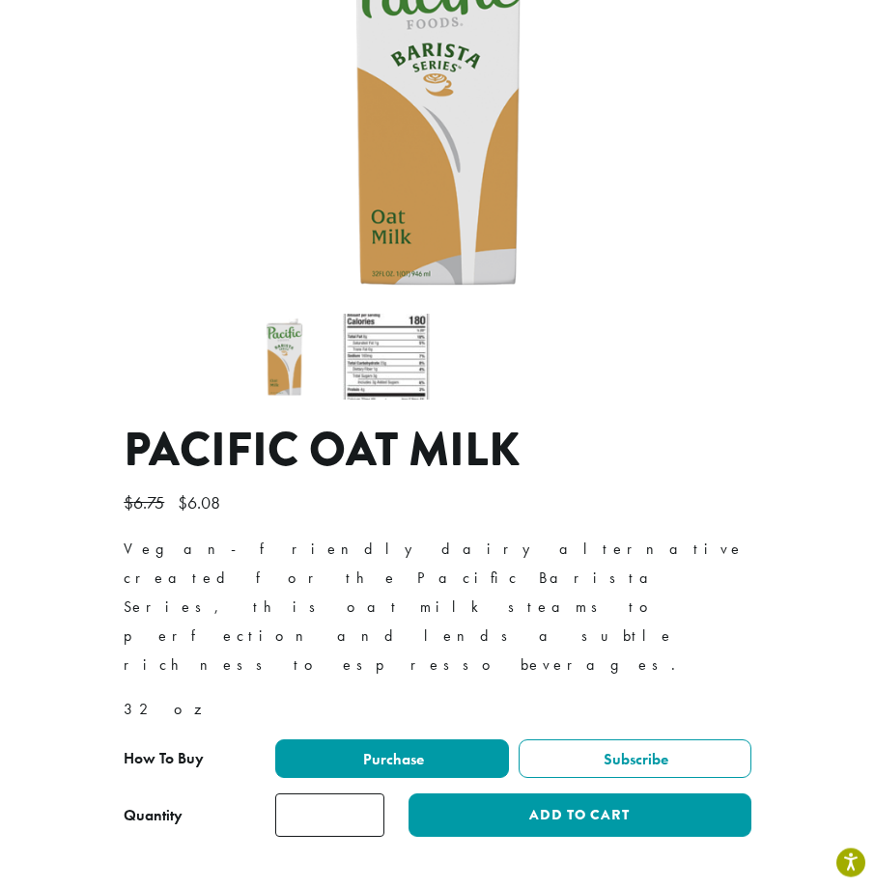
scroll to position [419, 0]
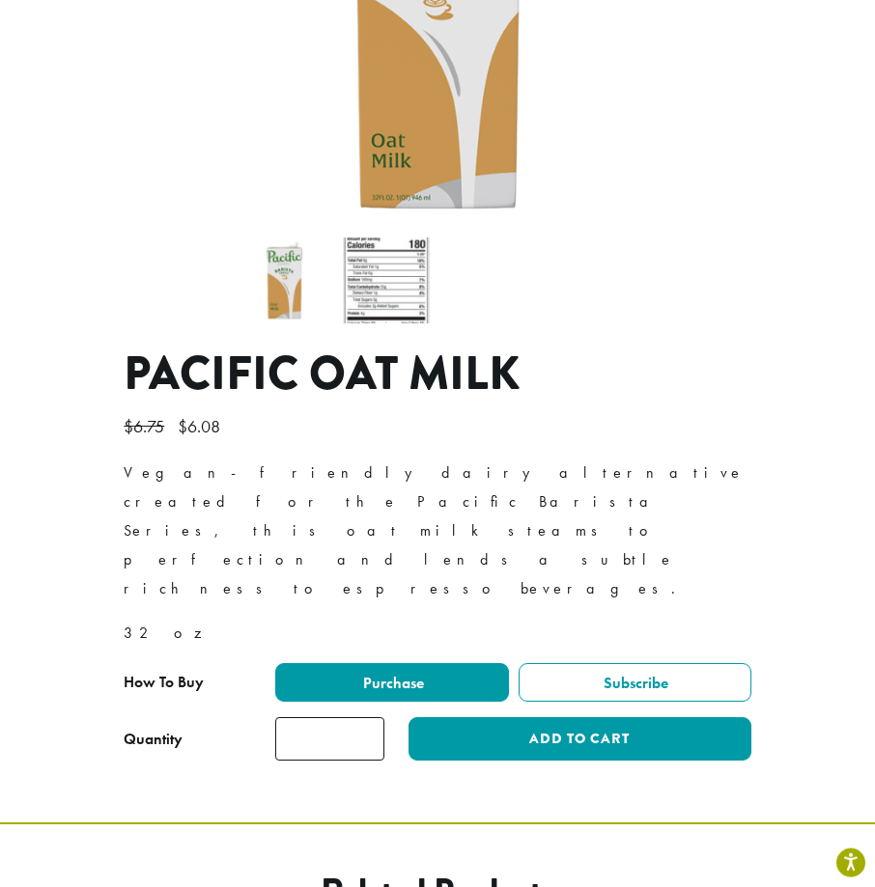
click at [338, 717] on input "*" at bounding box center [329, 738] width 109 height 43
type input "*"
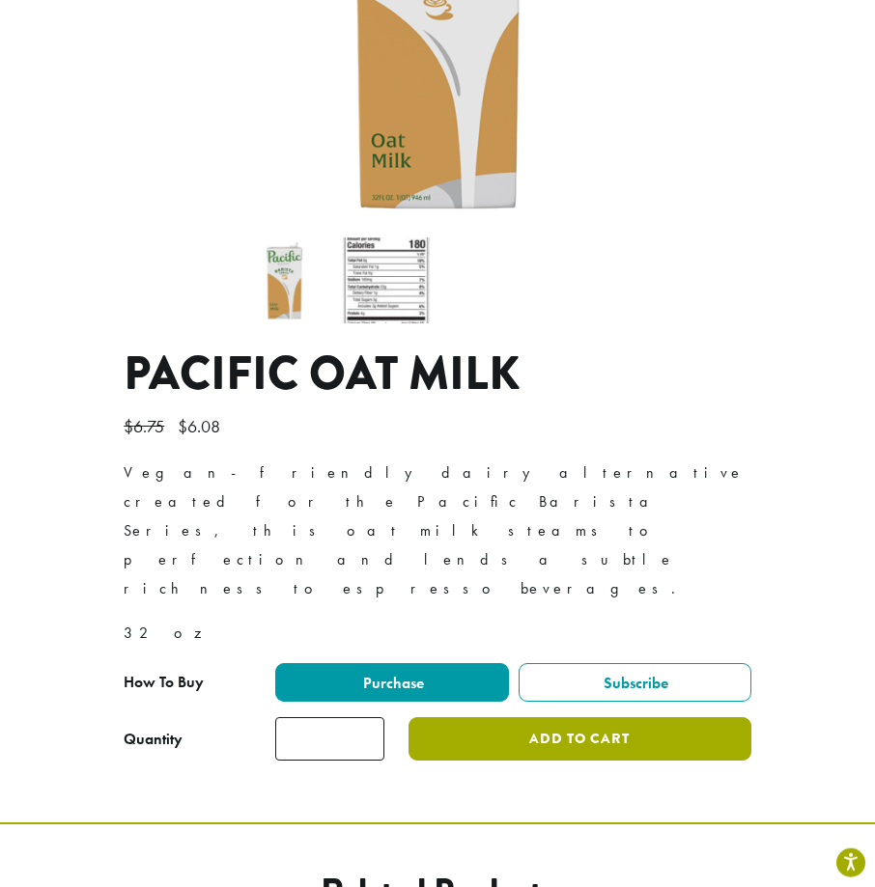
type input "*"
click at [477, 717] on button "Add to cart" at bounding box center [579, 738] width 343 height 43
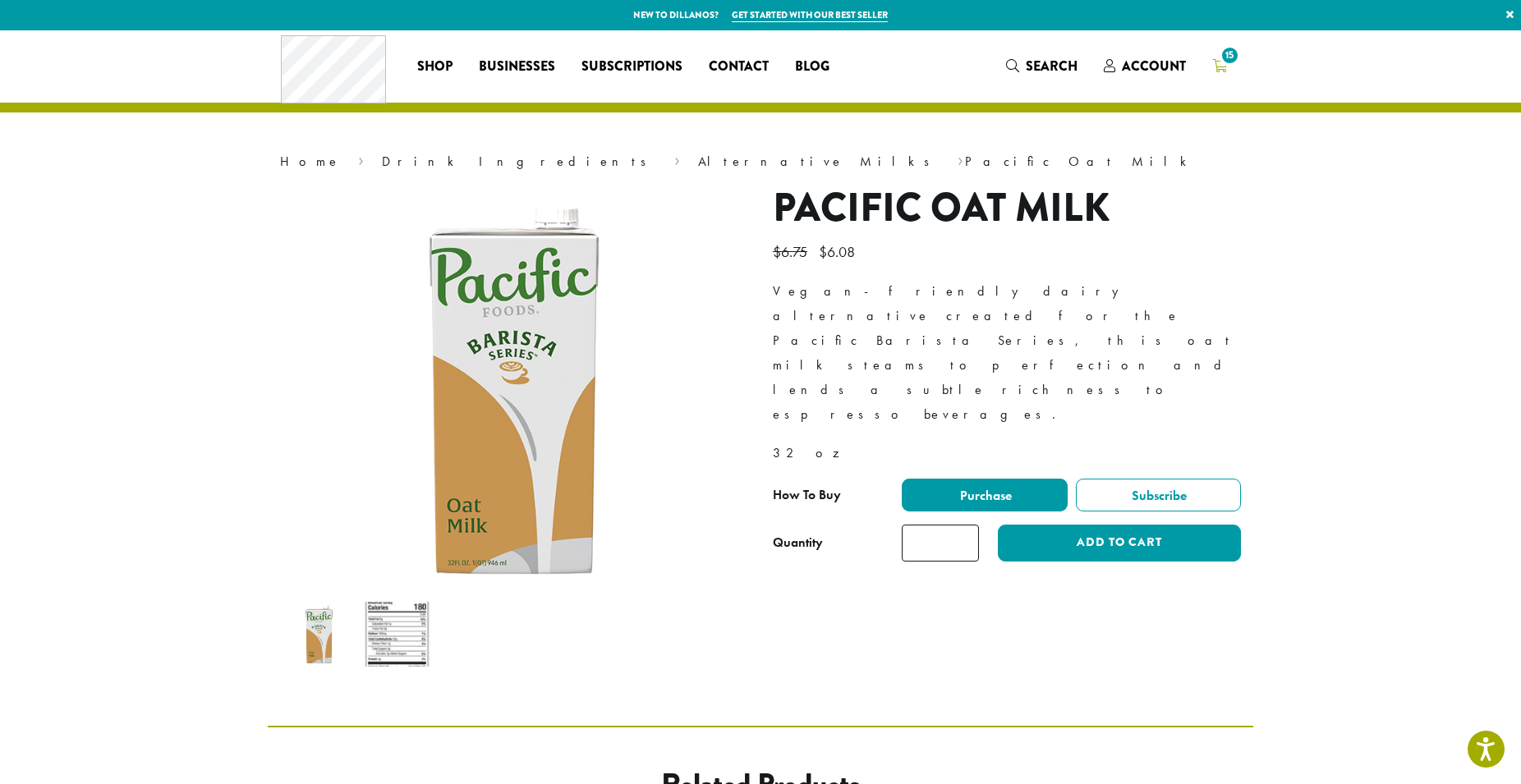
click at [743, 78] on link "15" at bounding box center [1220, 66] width 41 height 27
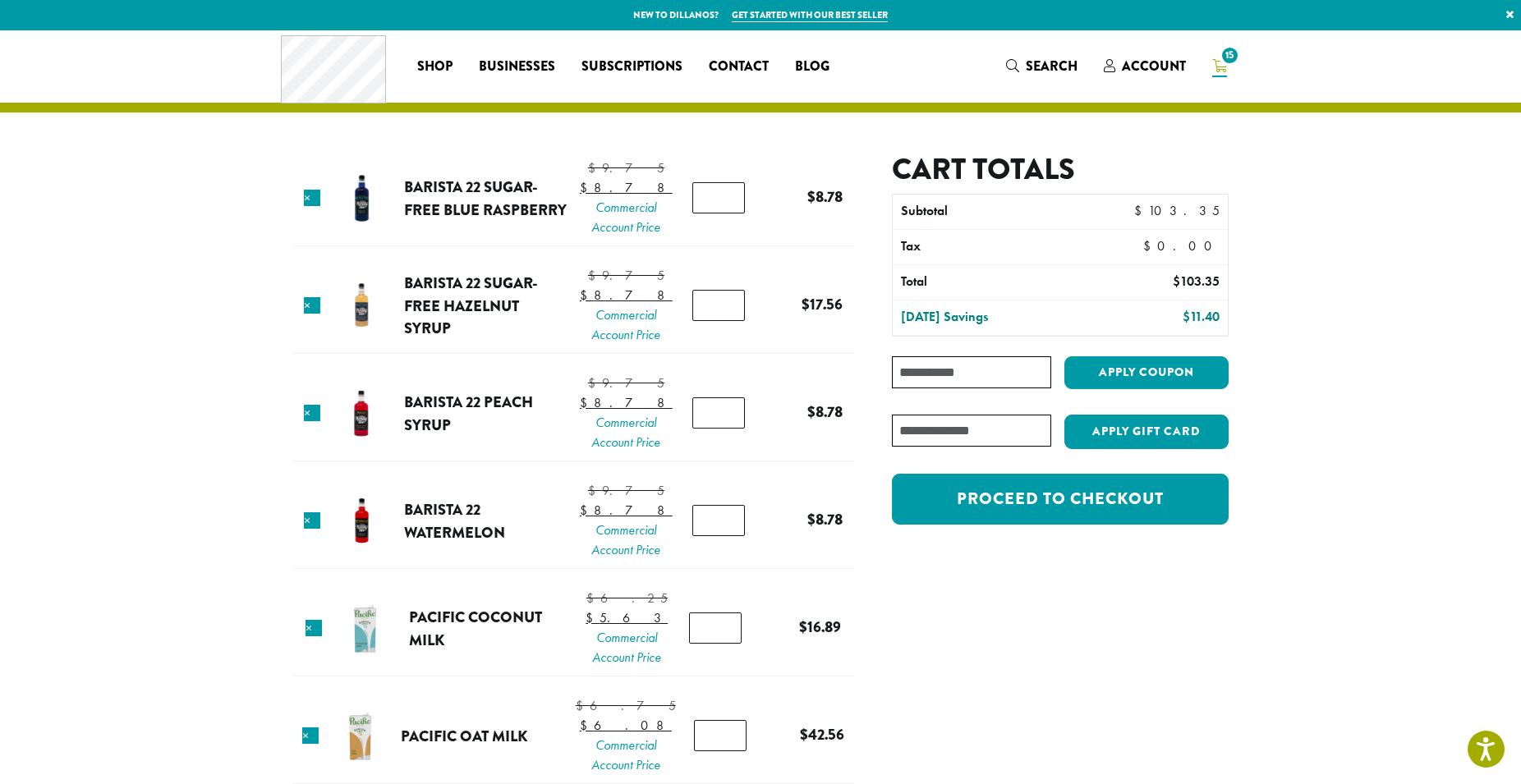
click at [1129, 534] on div "Cart totals Subtotal $ 103.35 Tax $ 0.00 Total $ 103.35 [DATE] Savings $ 11.40 …" at bounding box center [1061, 347] width 337 height 390
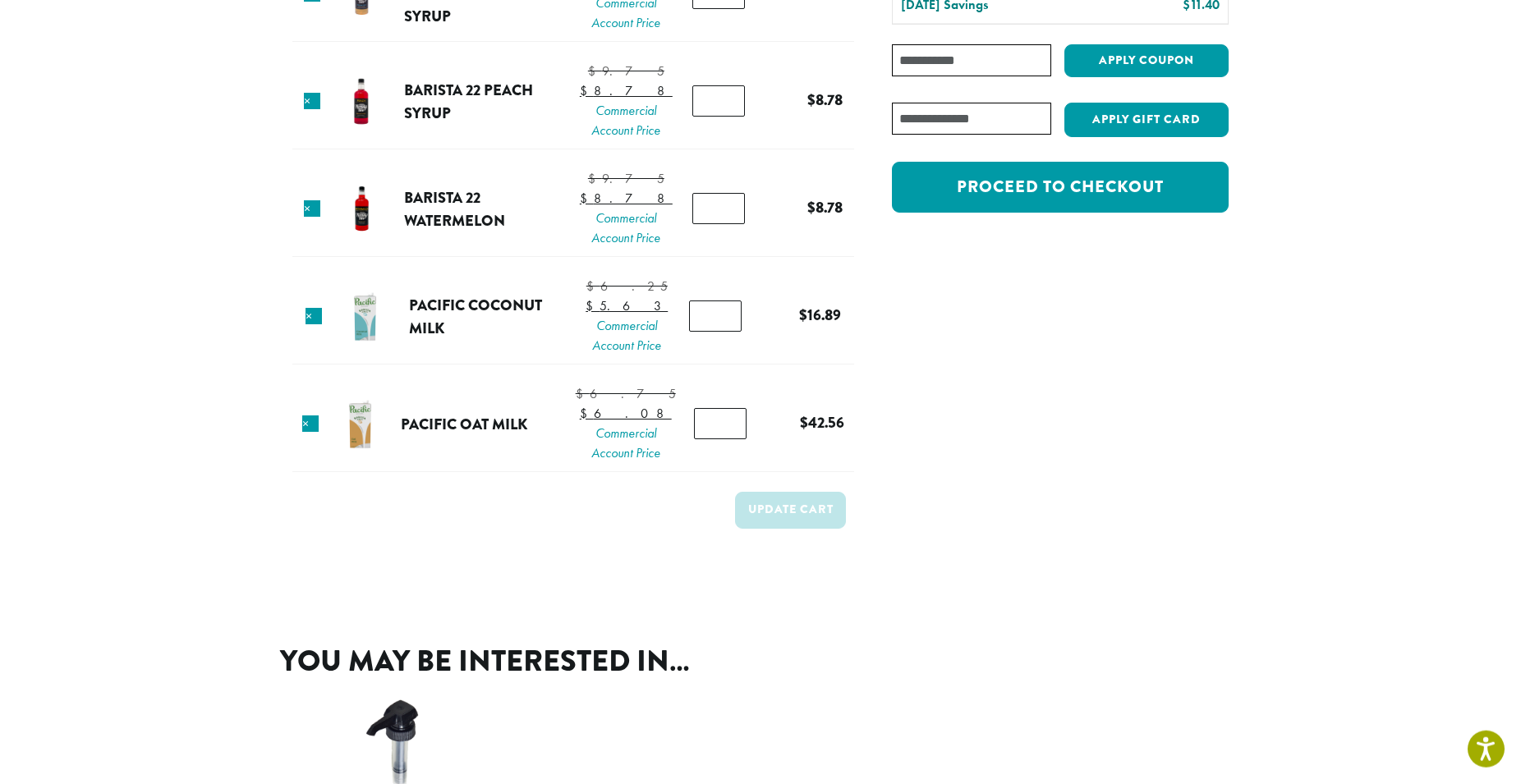
scroll to position [315, 0]
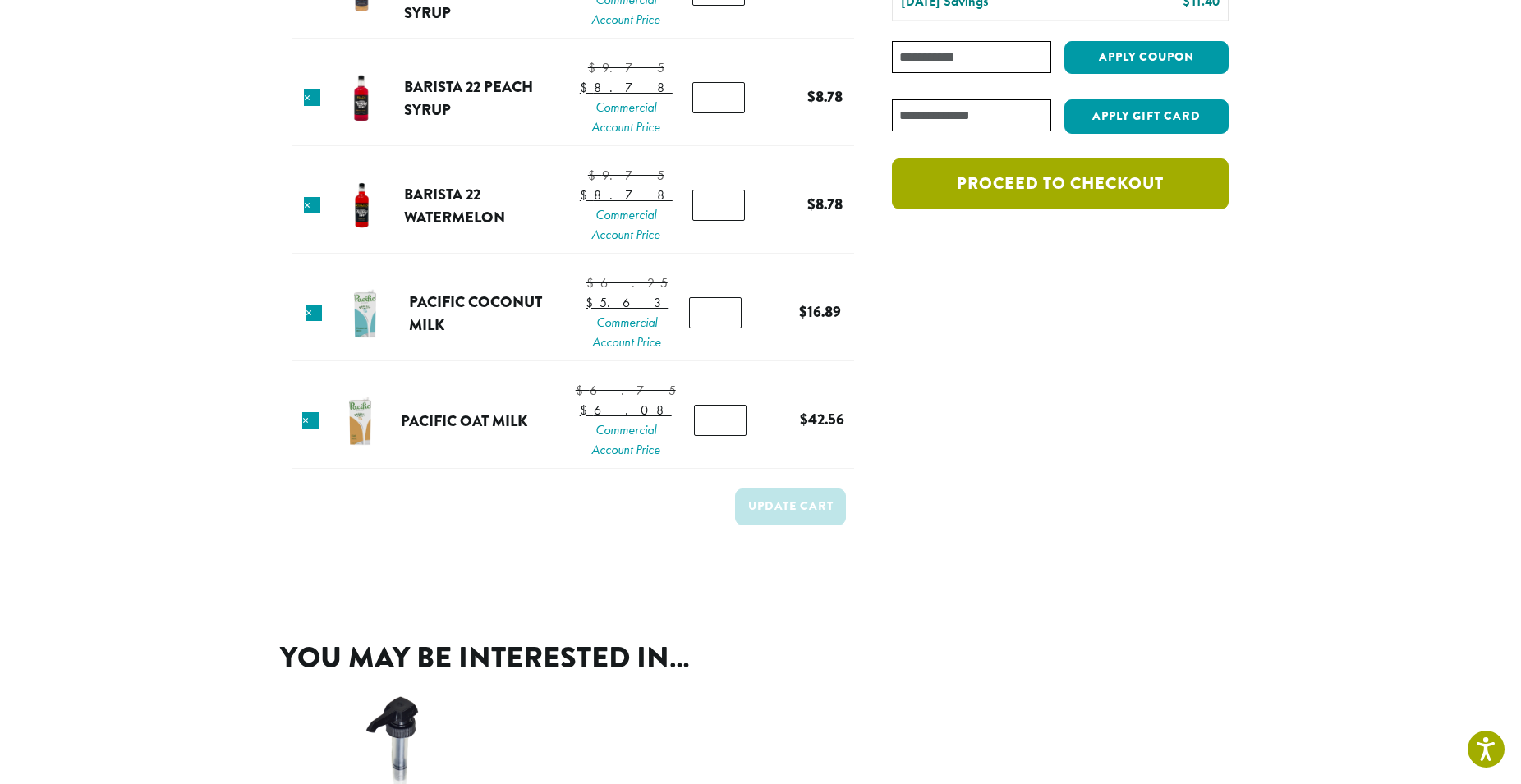
click at [1090, 191] on link "Proceed to checkout" at bounding box center [1061, 184] width 337 height 51
click at [1089, 193] on link "Proceed to checkout" at bounding box center [1061, 184] width 337 height 51
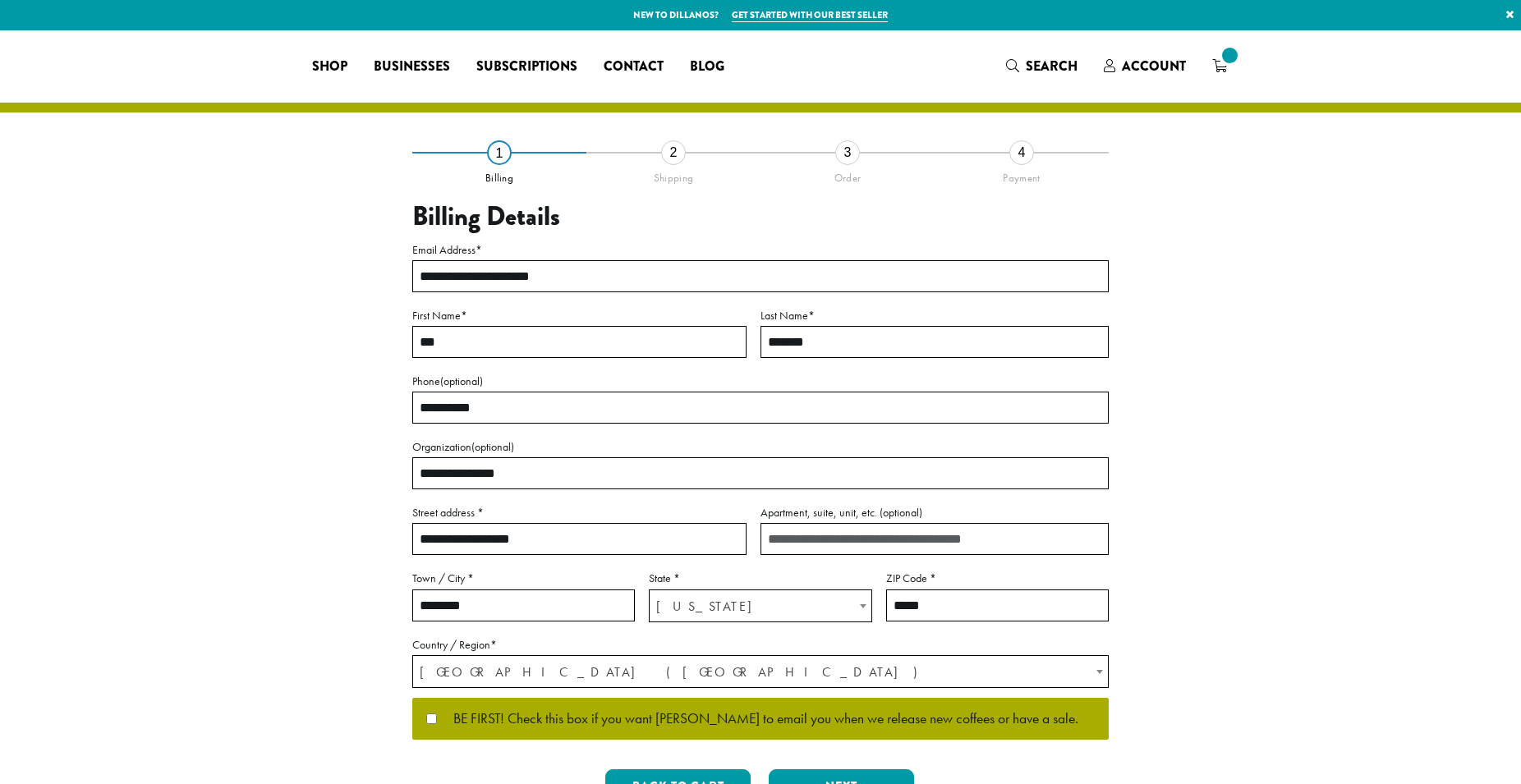
select select "**"
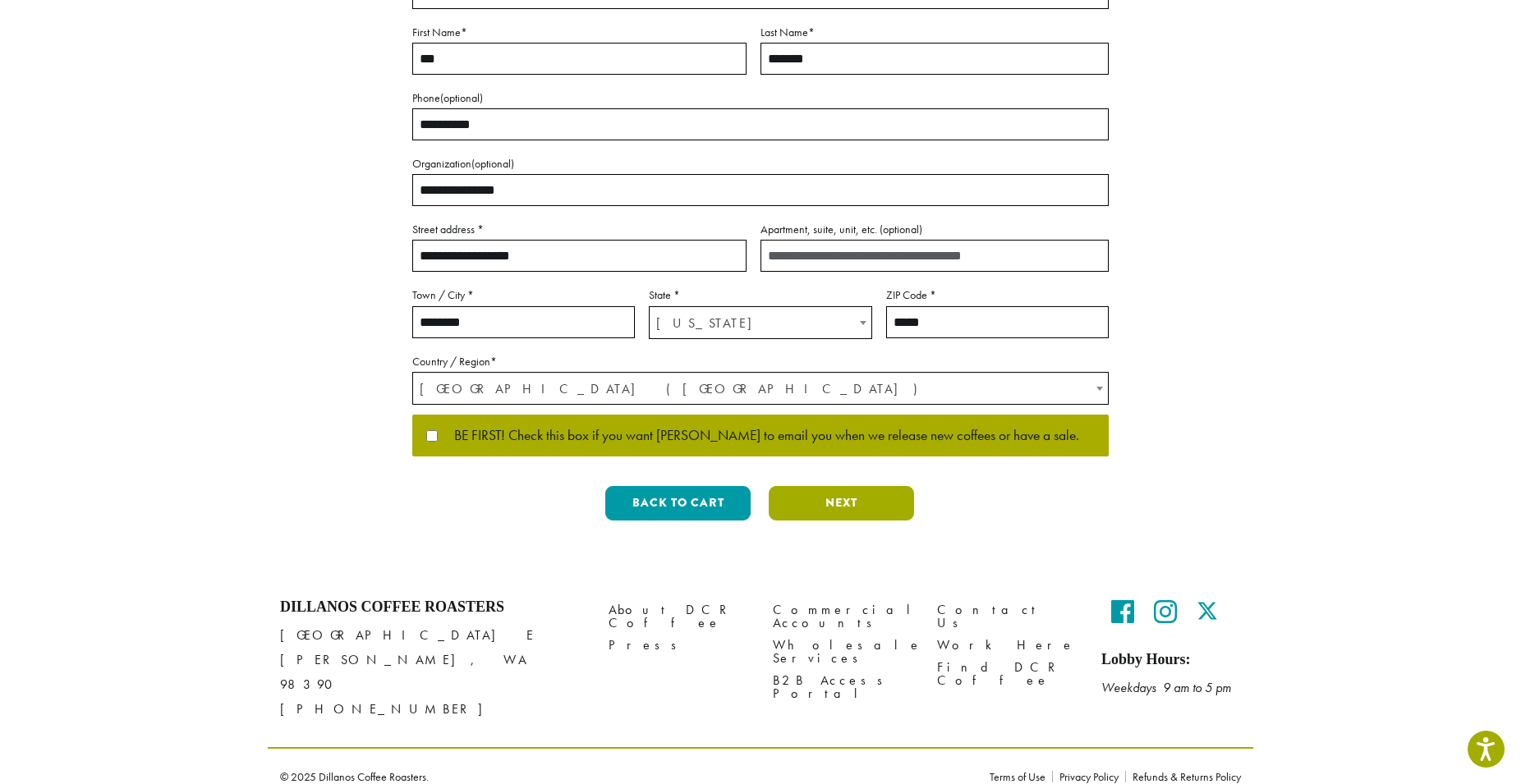
click at [824, 489] on button "Next" at bounding box center [841, 503] width 145 height 35
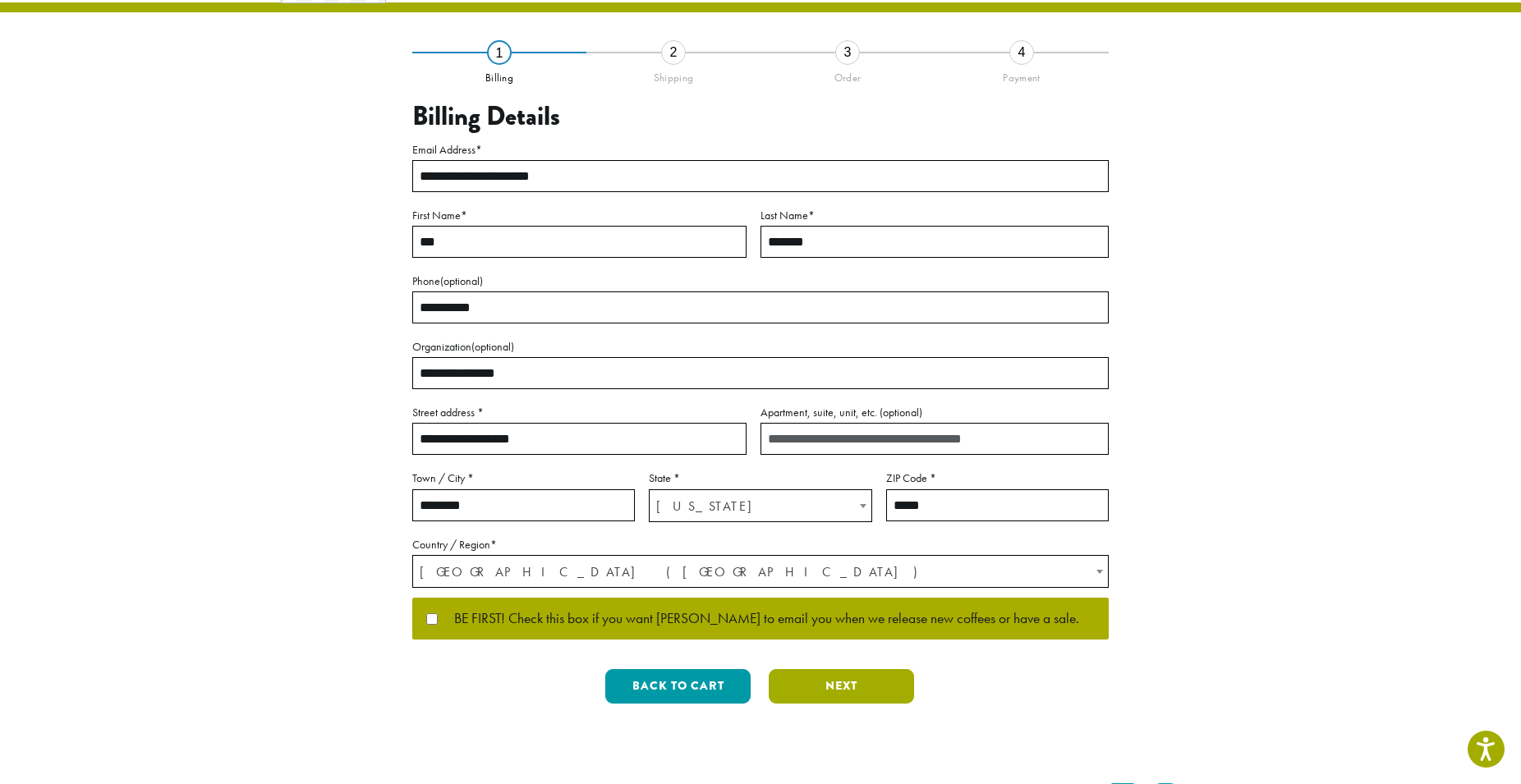
scroll to position [0, 0]
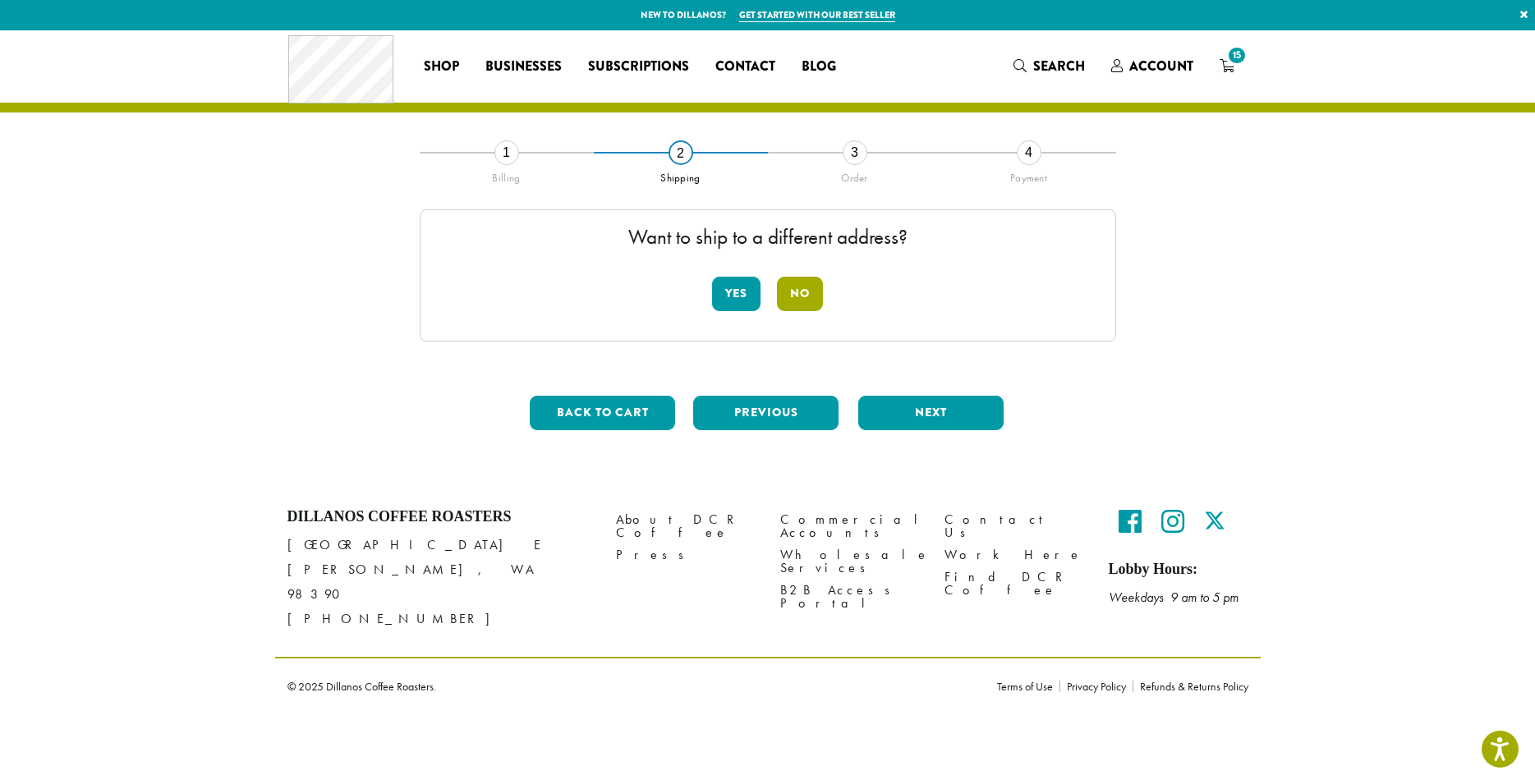
click at [802, 279] on button "No" at bounding box center [799, 293] width 46 height 35
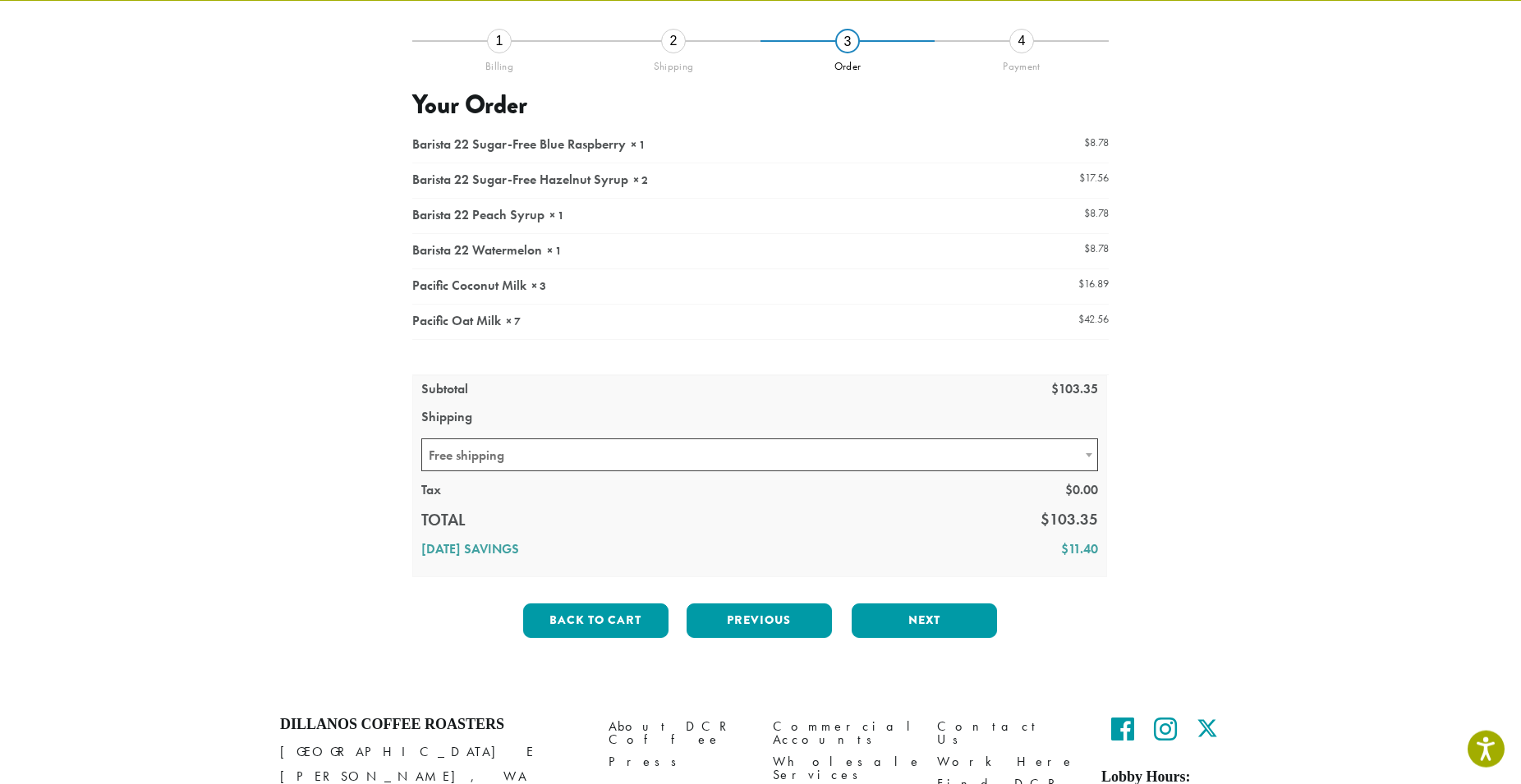
scroll to position [113, 0]
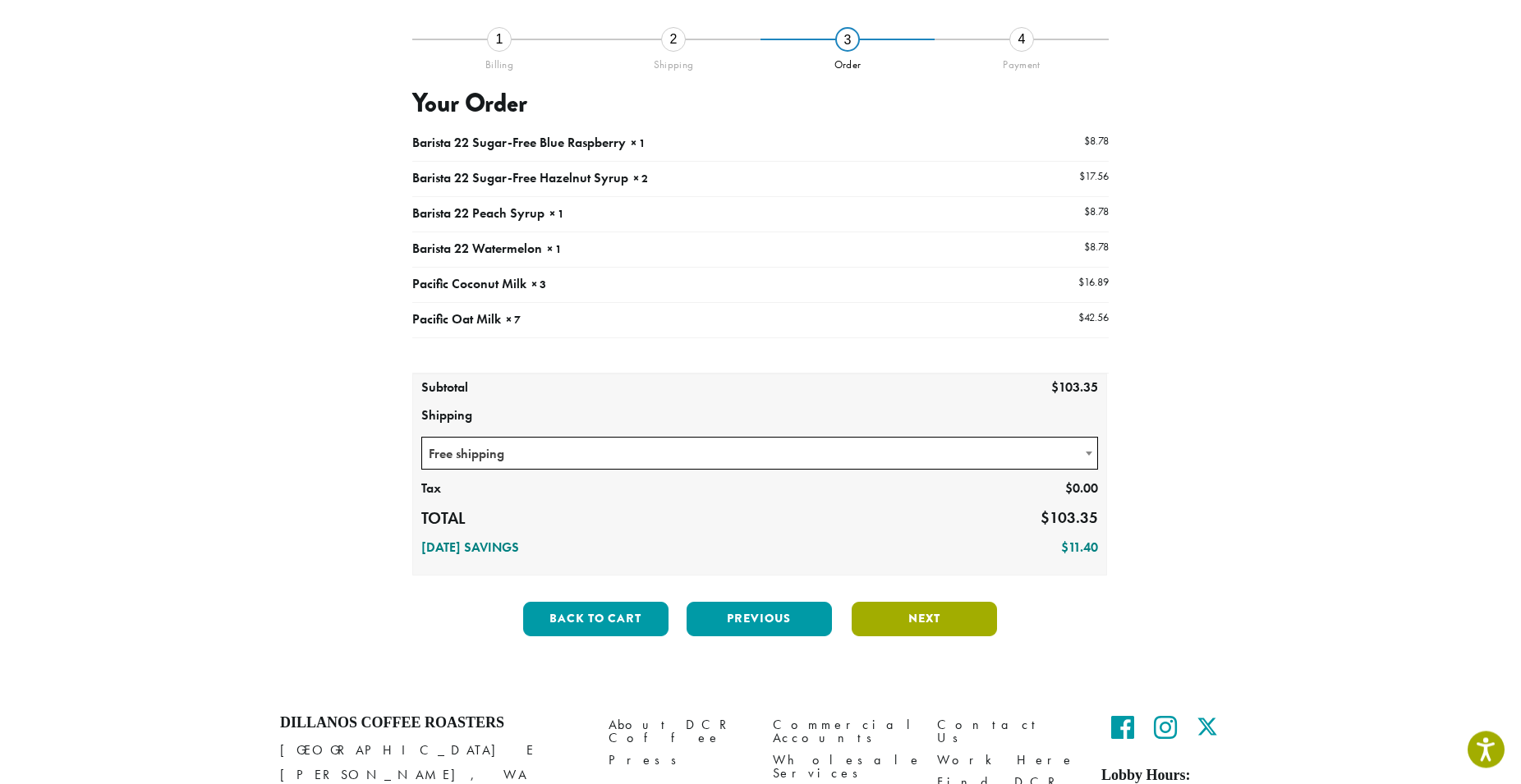
click at [914, 615] on button "Next" at bounding box center [924, 619] width 145 height 35
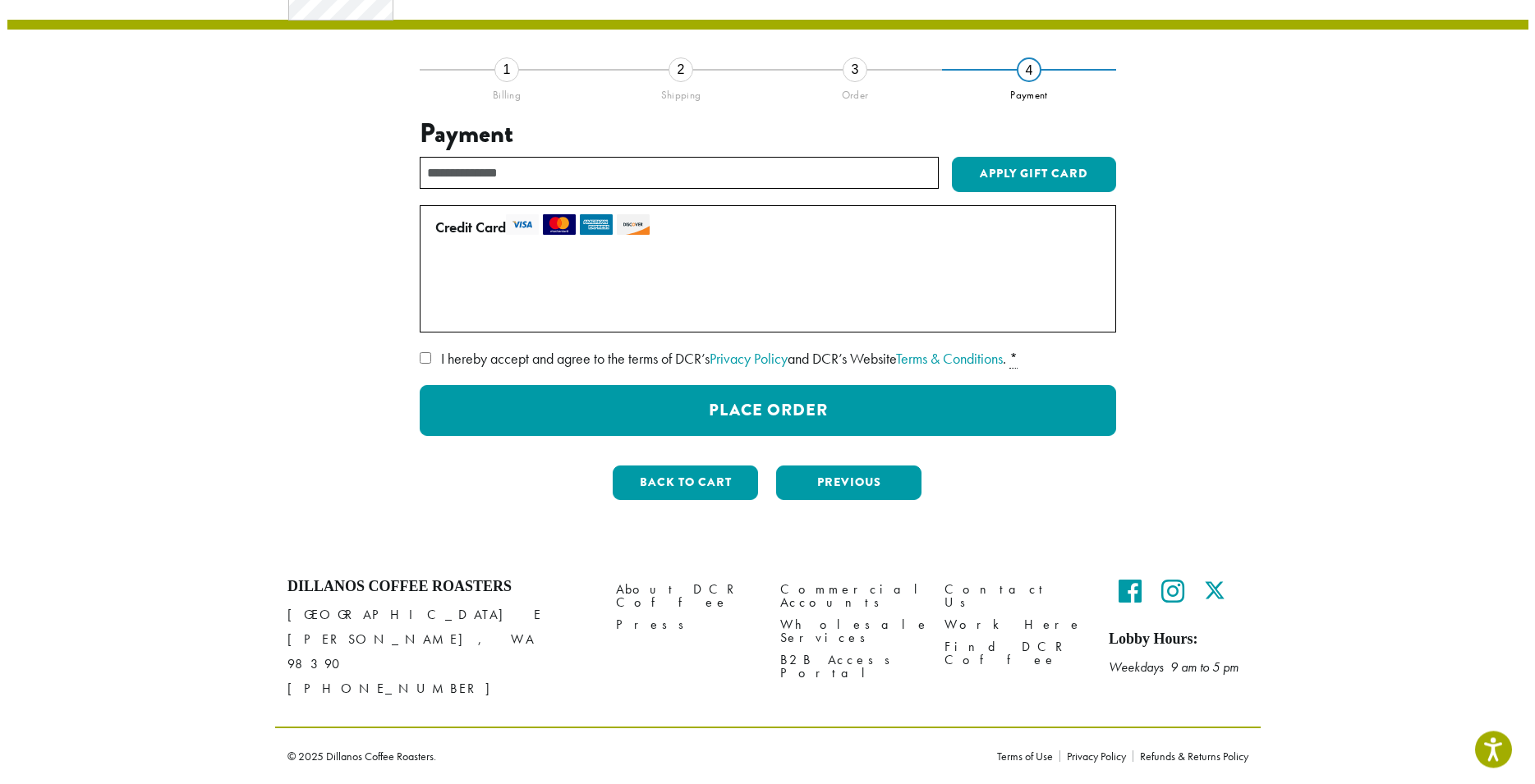
scroll to position [61, 0]
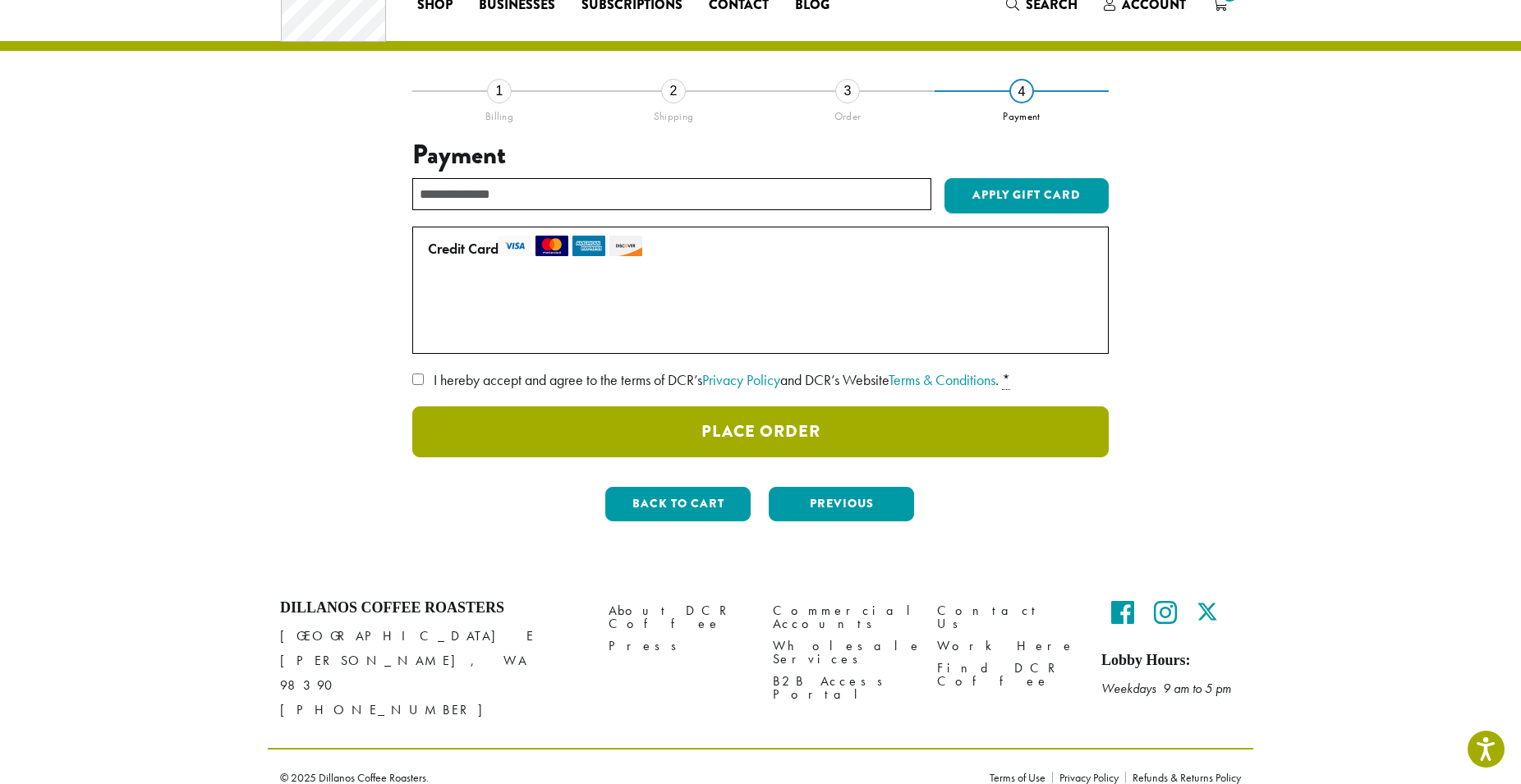
click at [889, 440] on button "Place Order" at bounding box center [760, 432] width 697 height 51
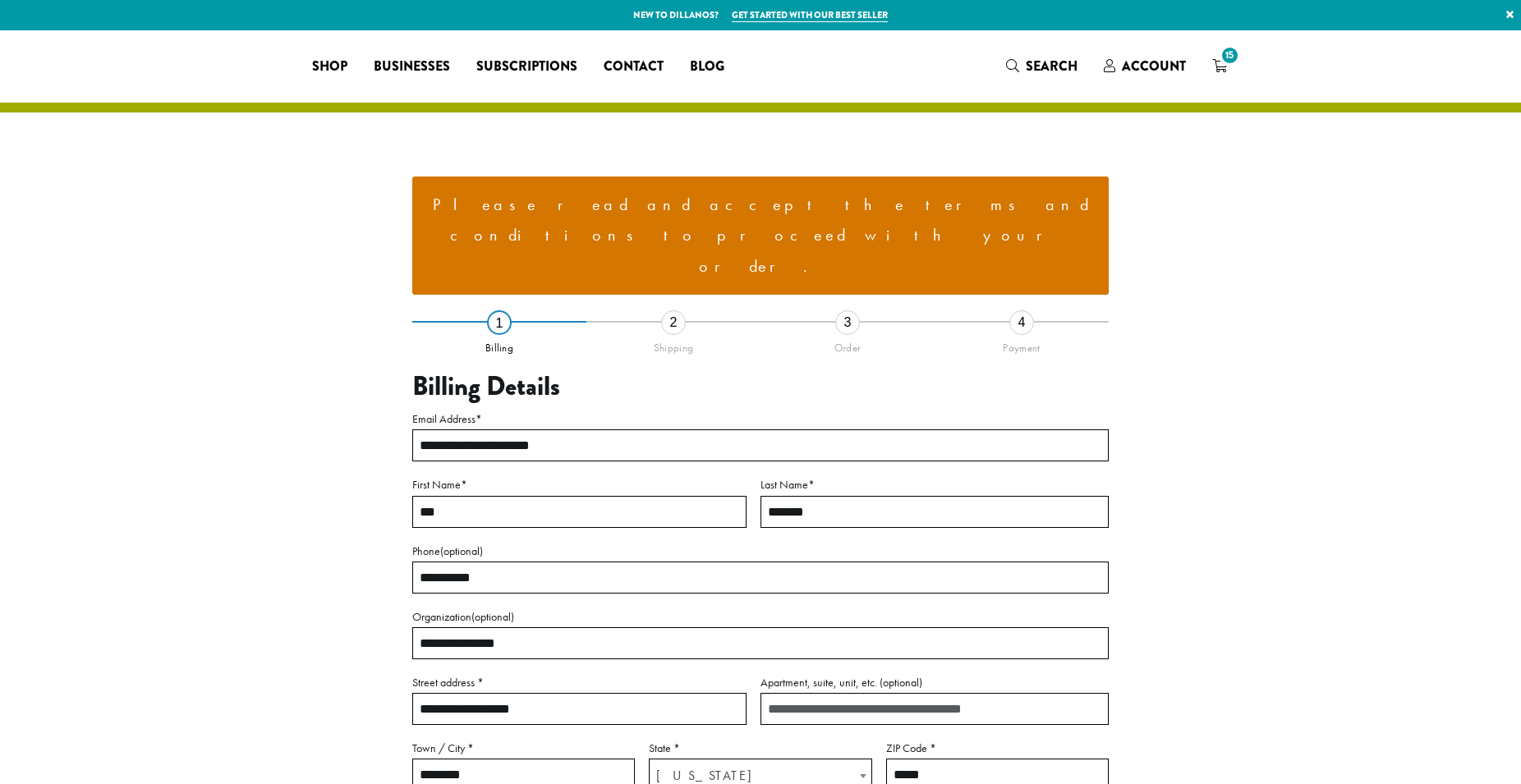
select select "**"
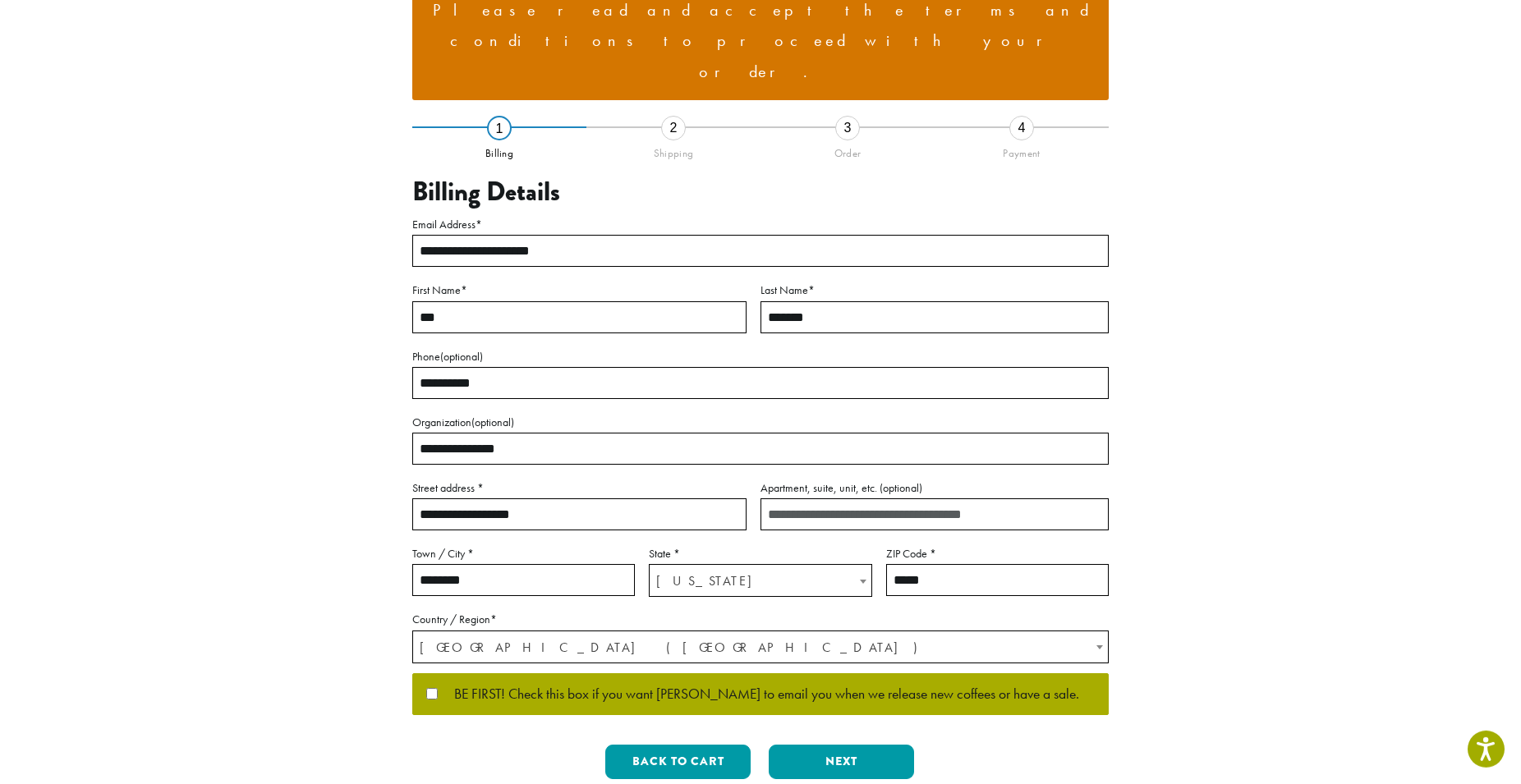
scroll to position [201, 0]
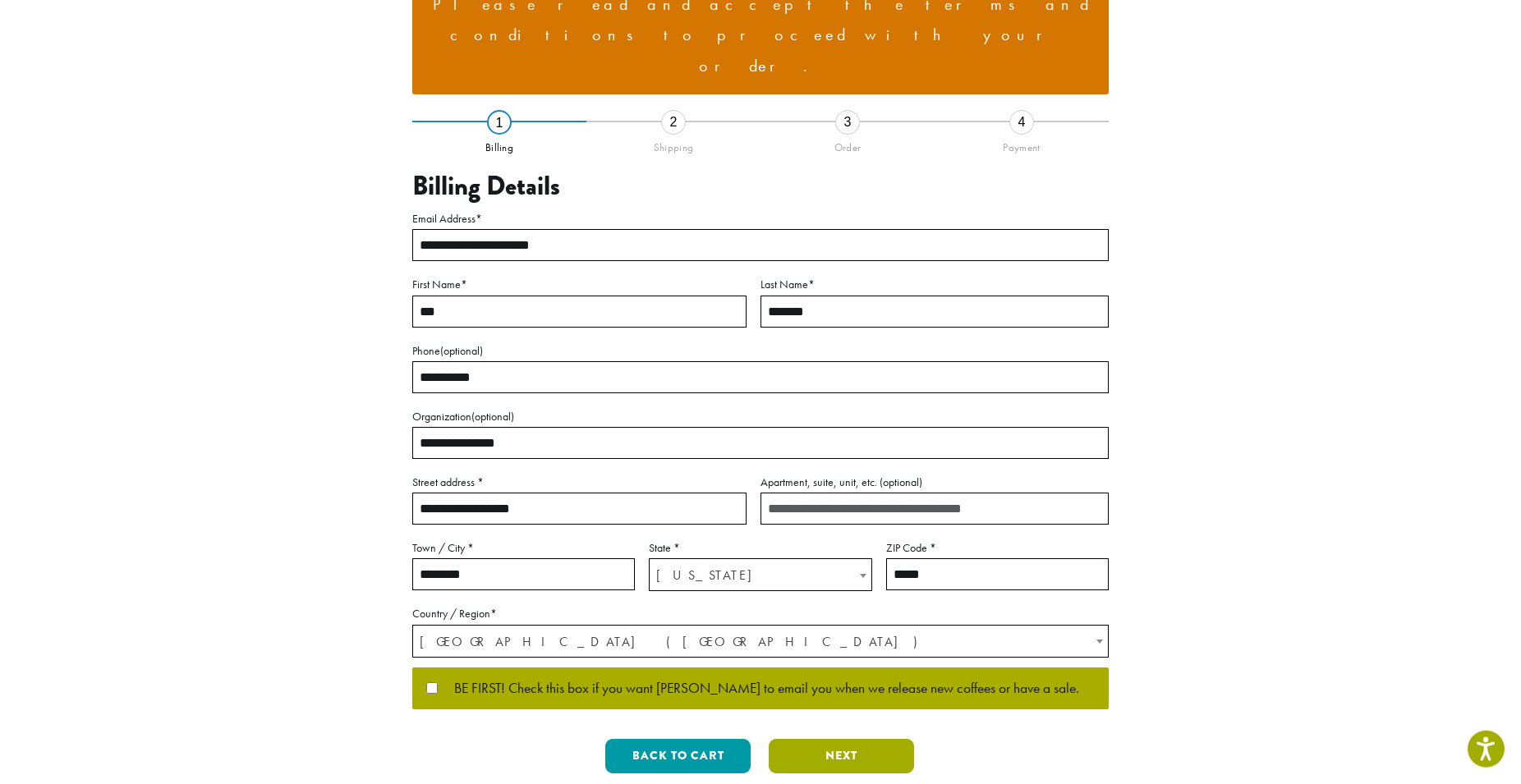
click at [780, 739] on button "Next" at bounding box center [841, 756] width 145 height 35
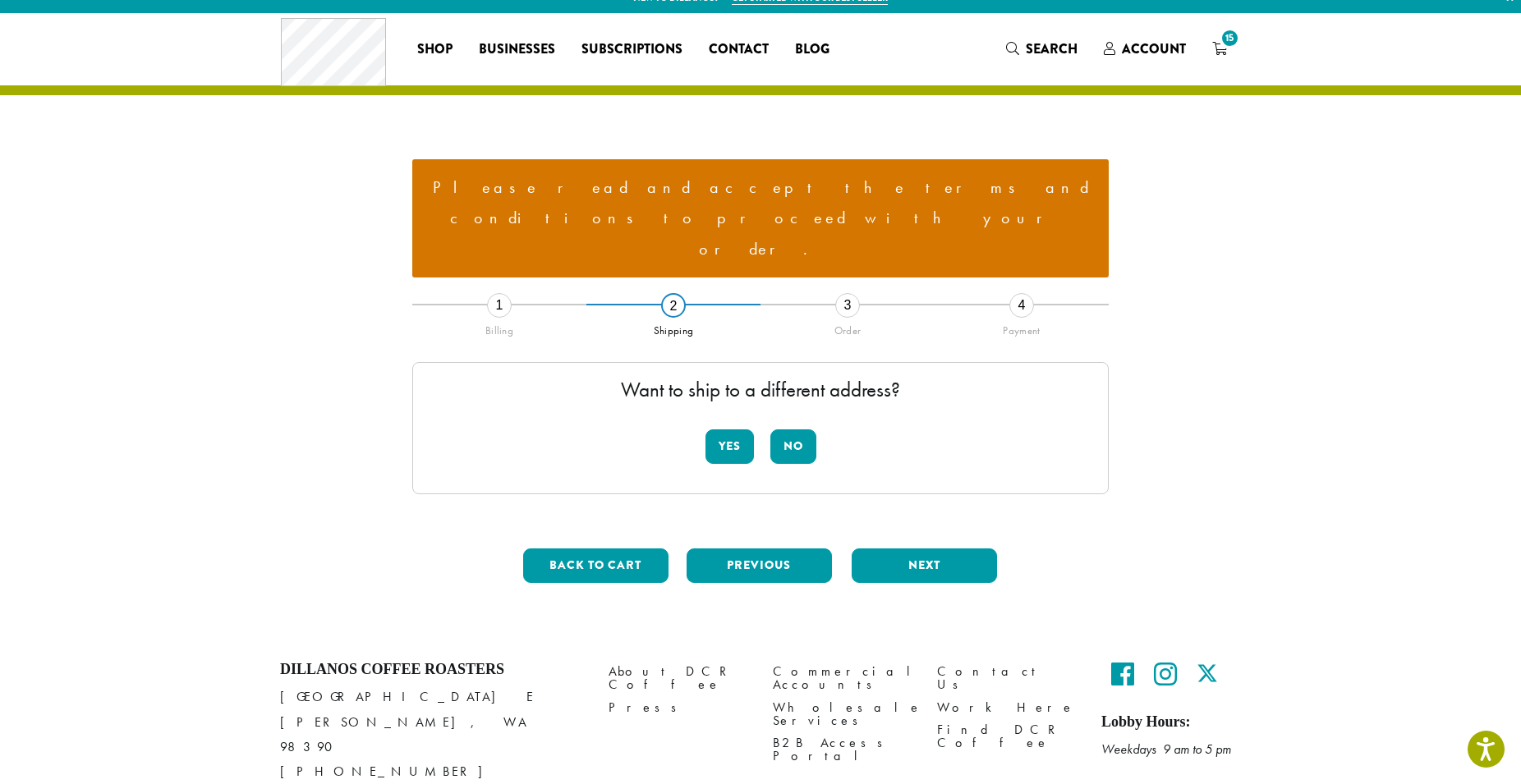
click at [789, 429] on div "Yes No" at bounding box center [760, 453] width 111 height 48
click at [789, 429] on button "No" at bounding box center [794, 446] width 46 height 35
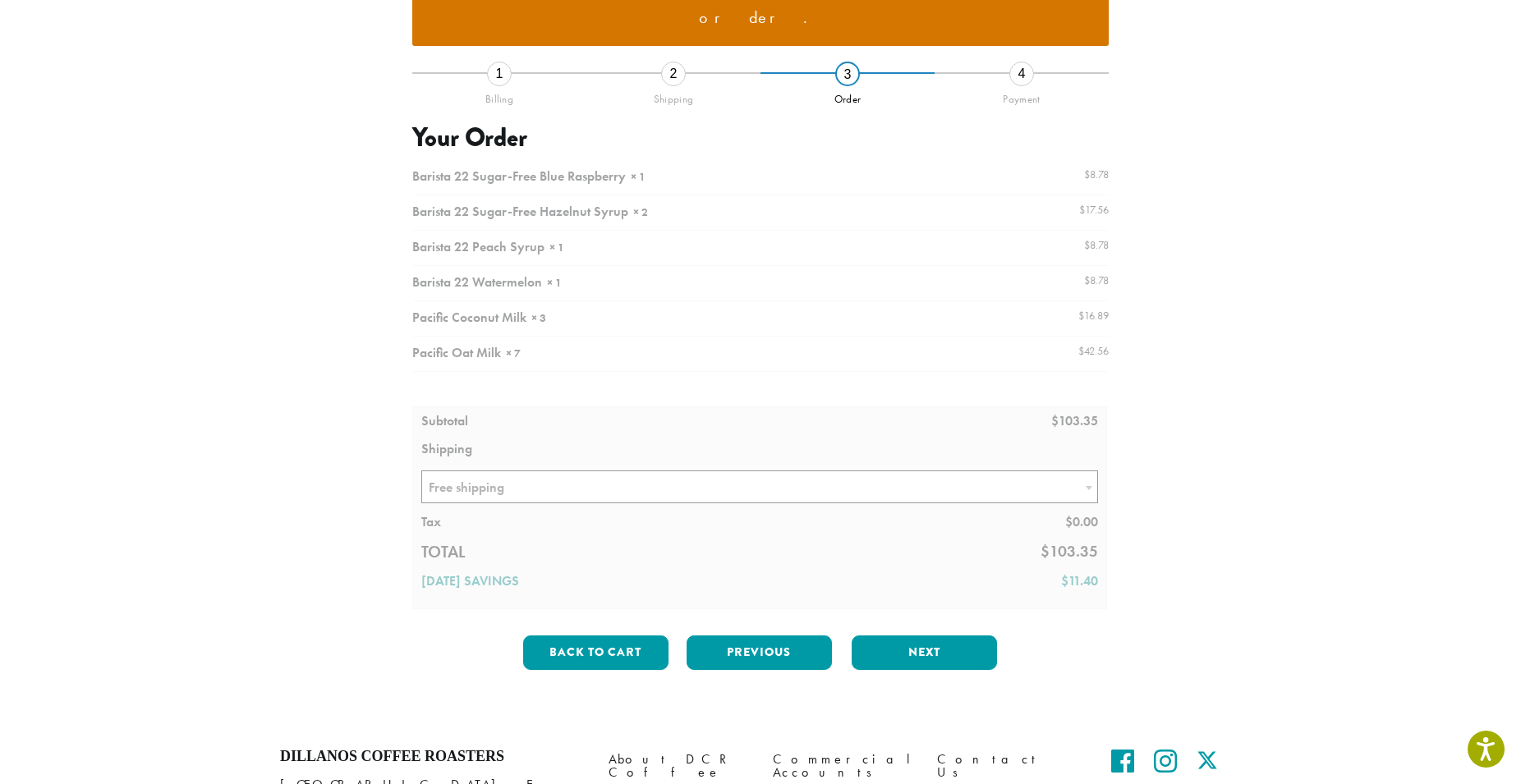
scroll to position [276, 0]
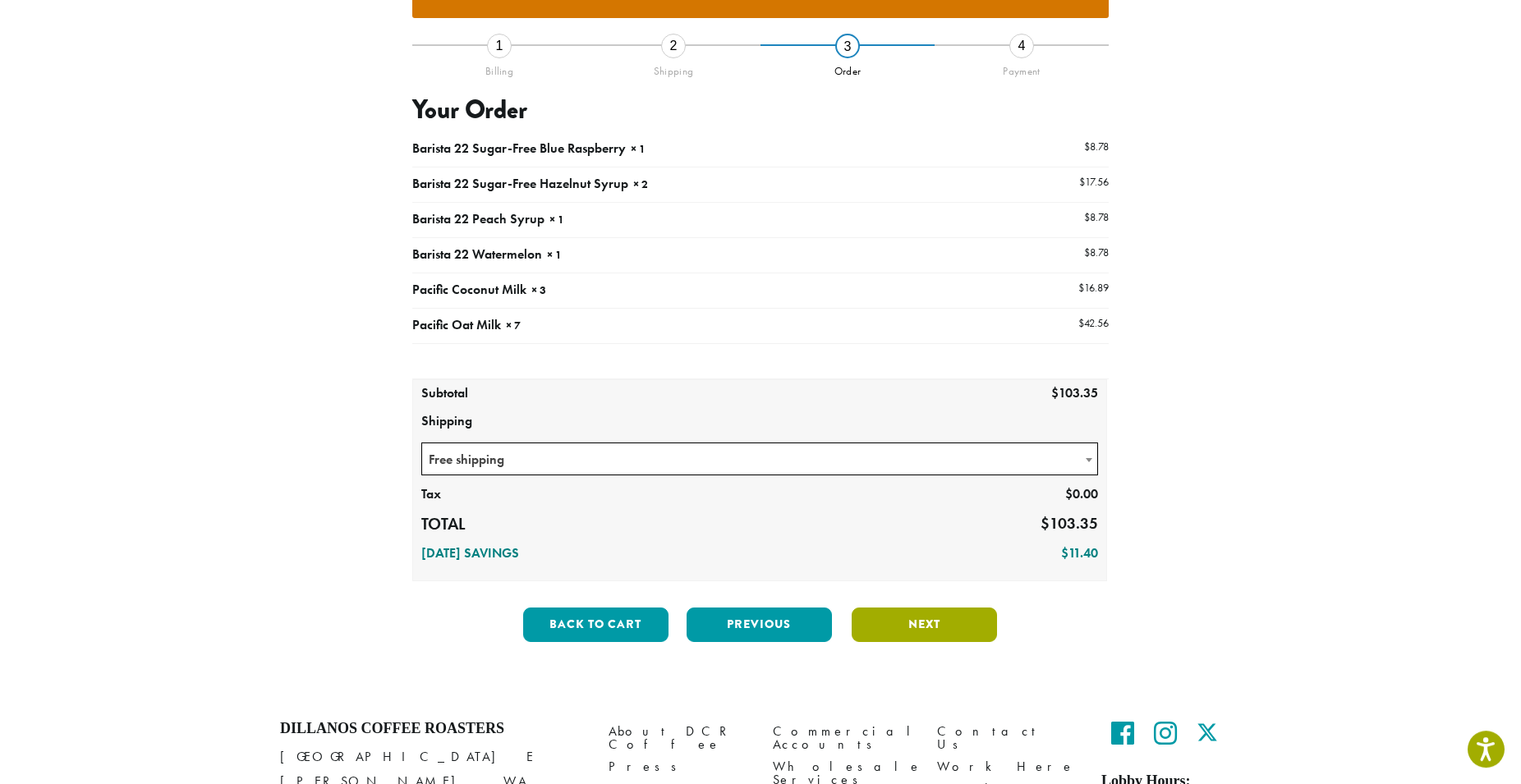
click at [915, 608] on button "Next" at bounding box center [924, 625] width 145 height 35
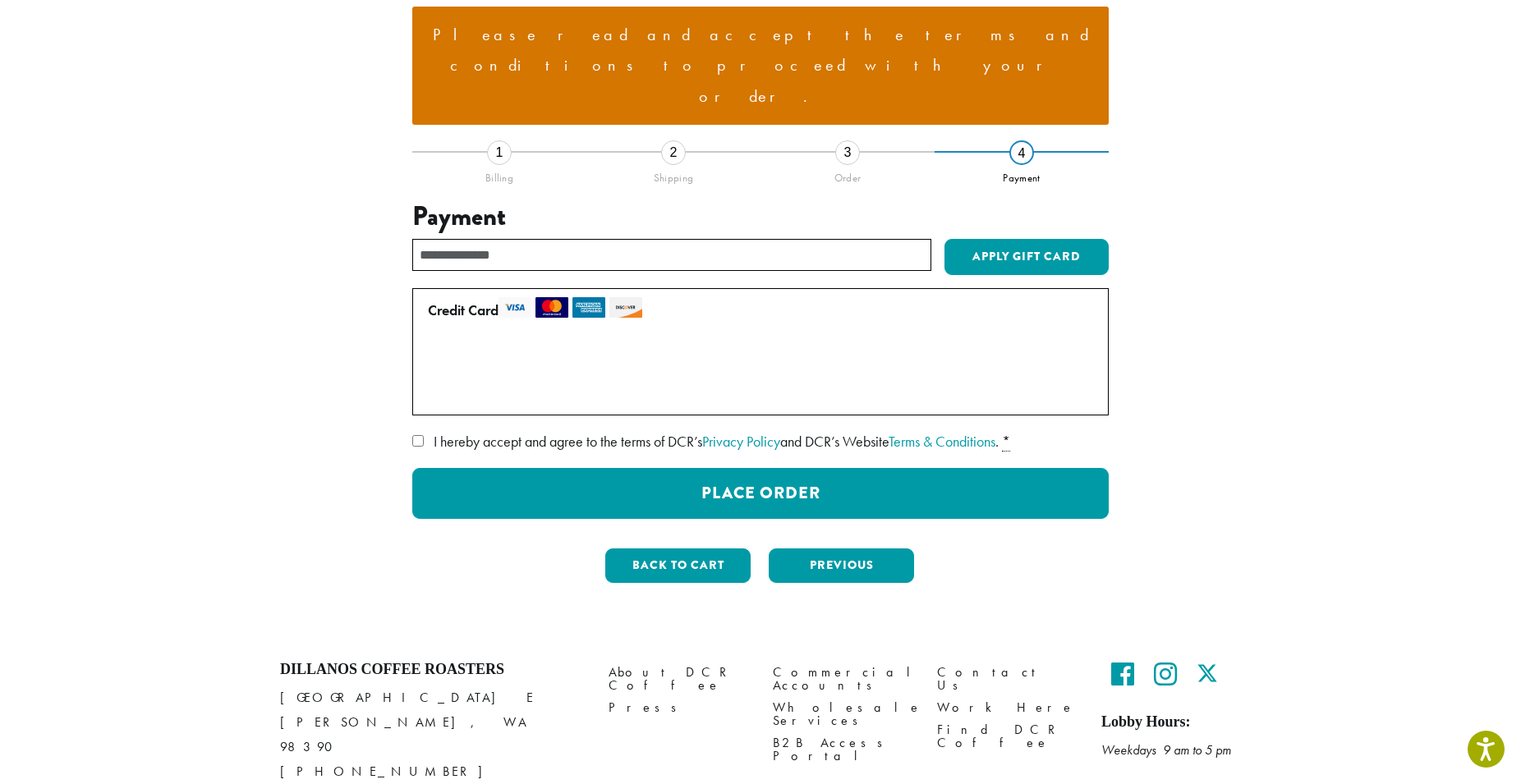
click at [915, 553] on div "**********" at bounding box center [760, 247] width 986 height 775
click at [652, 432] on span "I hereby accept and agree to the terms of DCR’s Privacy Policy and DCR’s Websit…" at bounding box center [716, 441] width 565 height 19
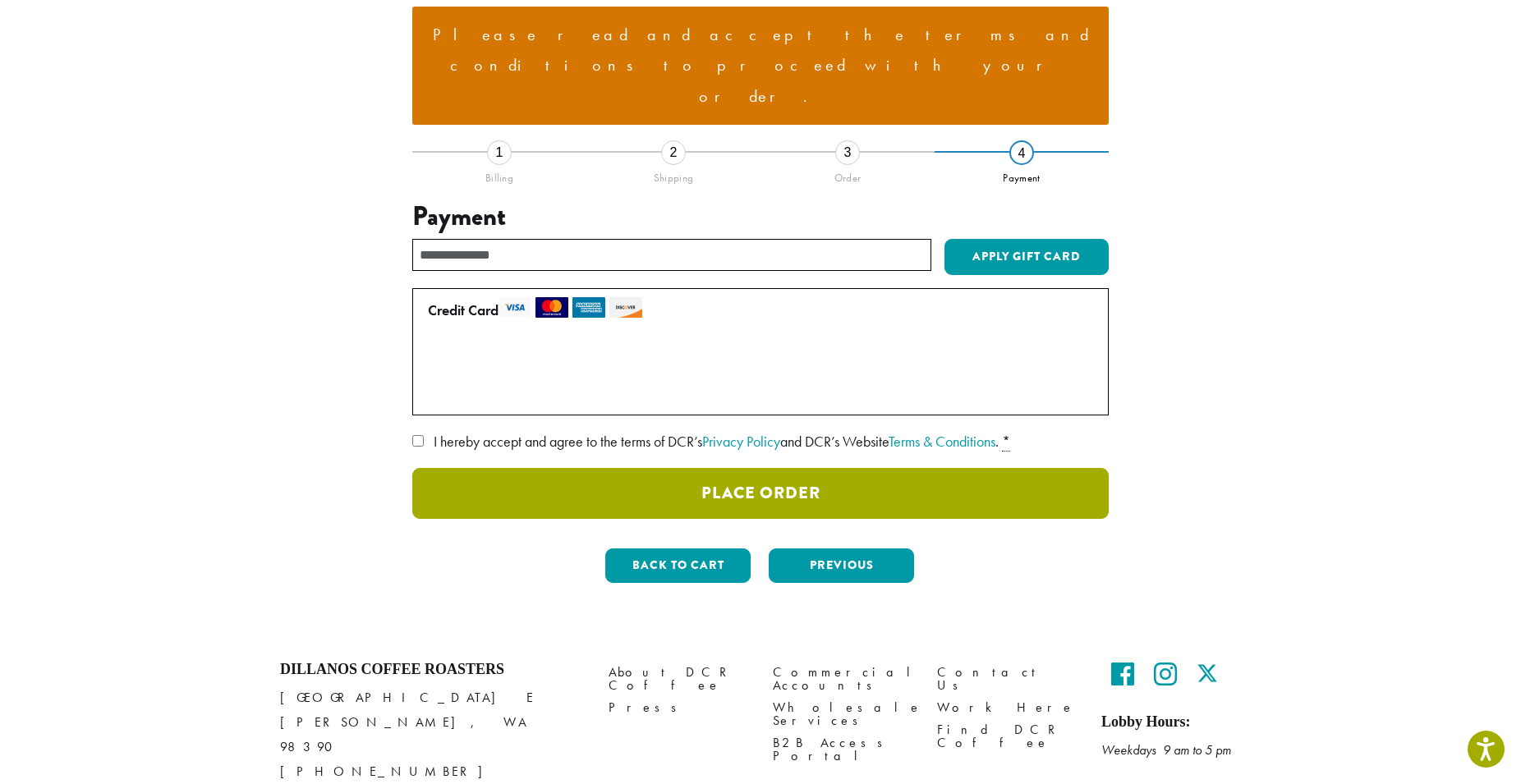
click at [698, 468] on button "Place Order" at bounding box center [760, 493] width 697 height 51
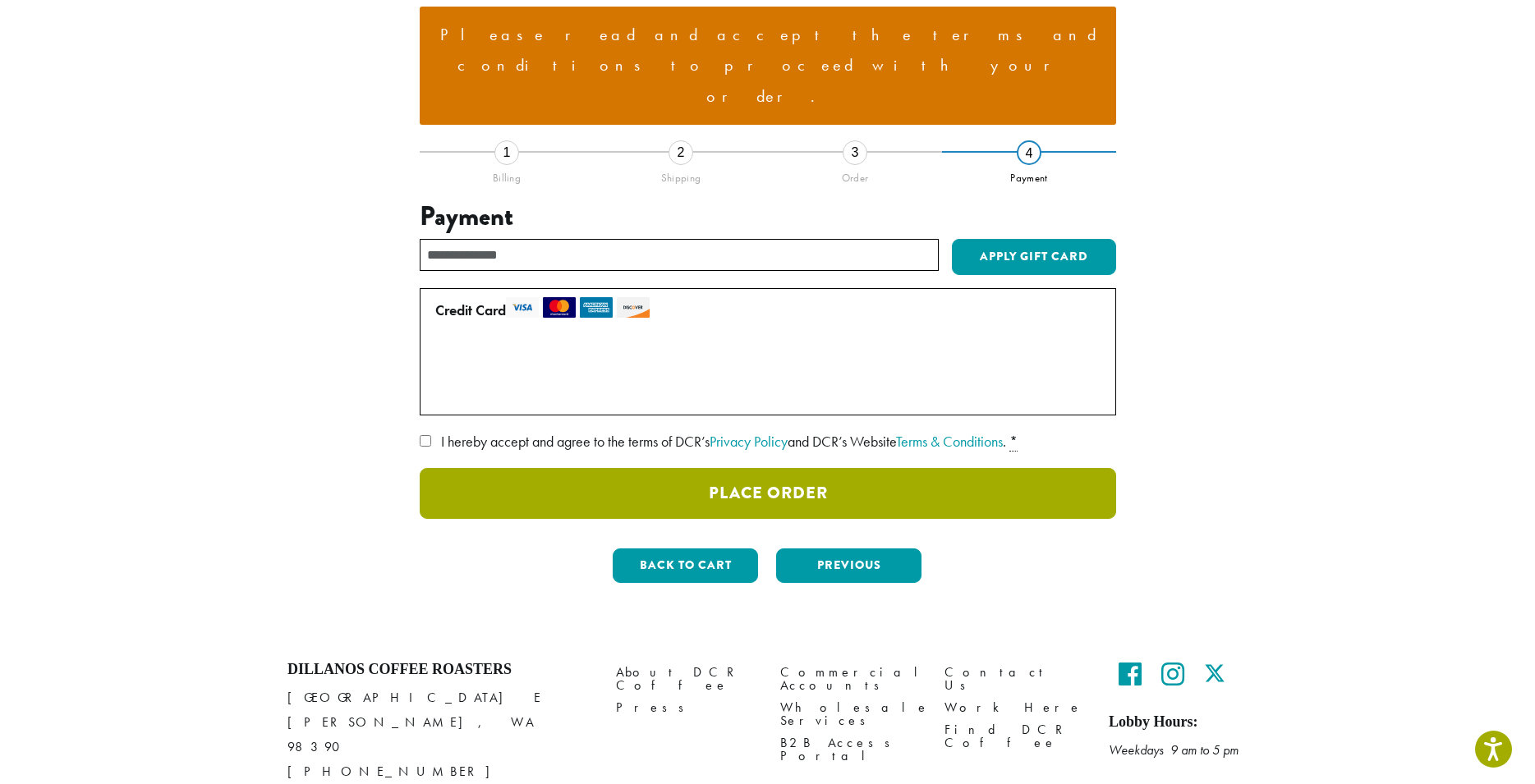
scroll to position [61, 0]
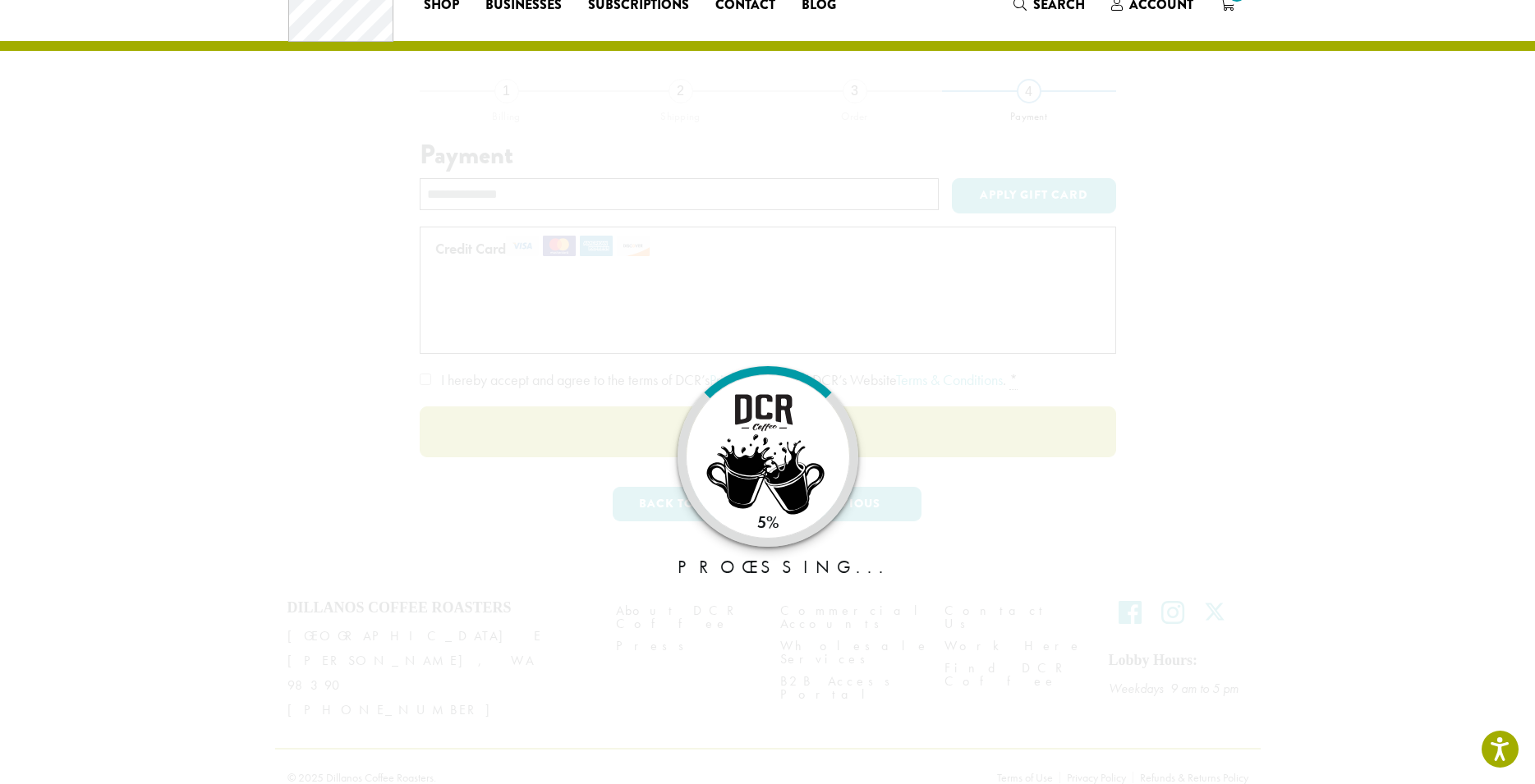
click at [698, 447] on div at bounding box center [767, 456] width 164 height 164
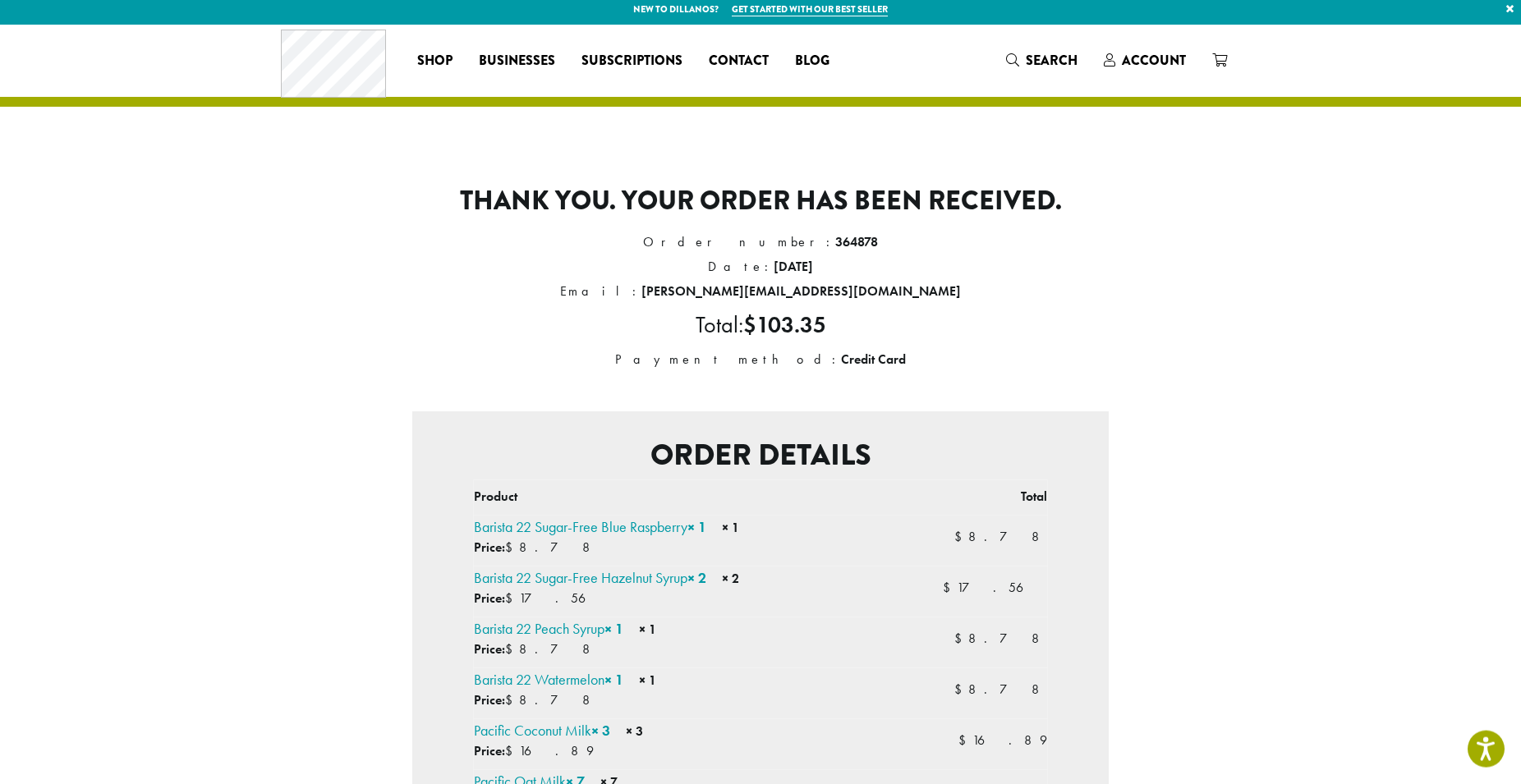
scroll to position [7, 0]
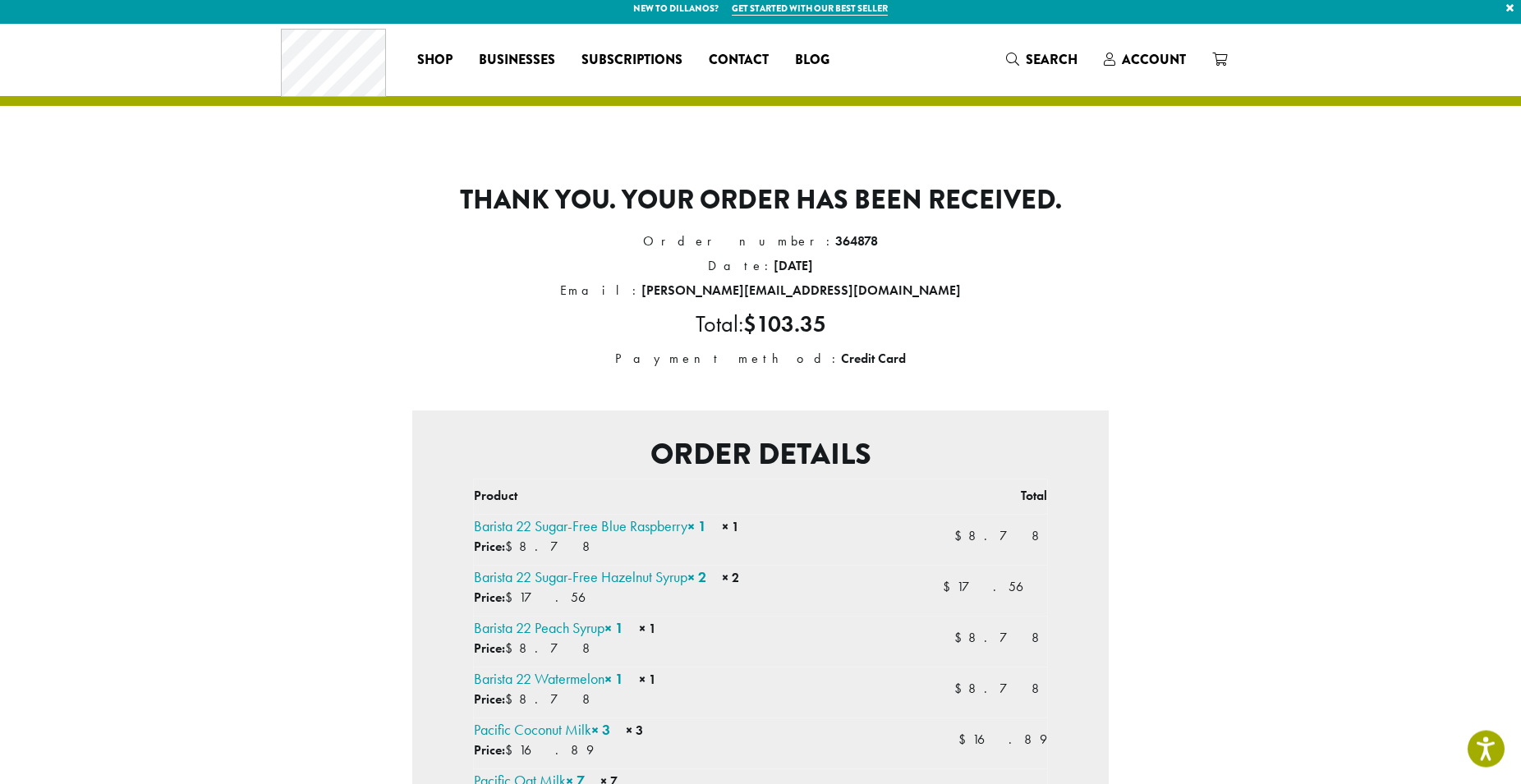
click at [865, 433] on section "Order details Product Total Barista 22 Sugar-Free Blue Raspberry × 1 × 1 Price:…" at bounding box center [760, 686] width 697 height 552
